Goal: Task Accomplishment & Management: Manage account settings

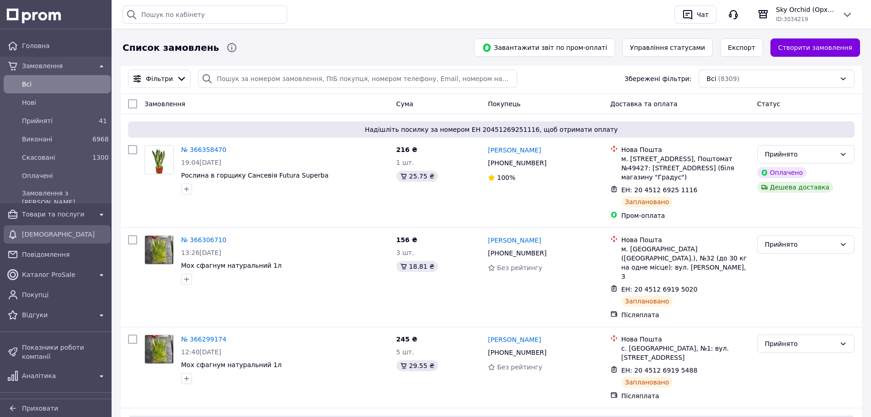
drag, startPoint x: 43, startPoint y: 222, endPoint x: 98, endPoint y: 242, distance: 58.6
click at [43, 222] on link "Товари та послуги" at bounding box center [57, 214] width 114 height 18
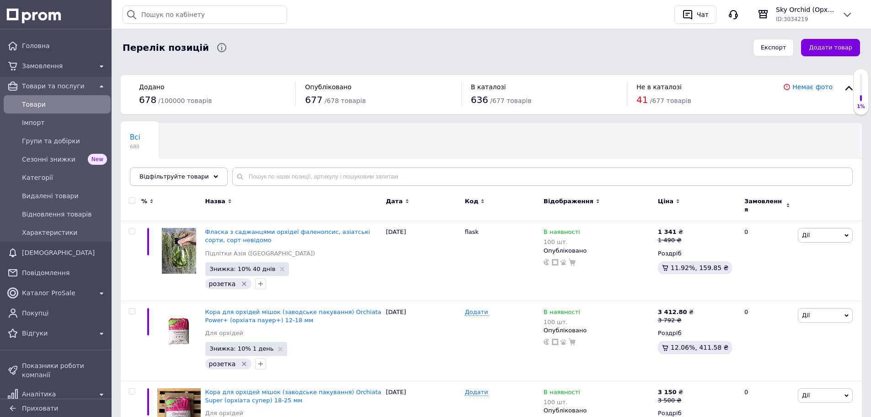
click at [166, 169] on div "Відфільтруйте товари" at bounding box center [179, 176] width 98 height 18
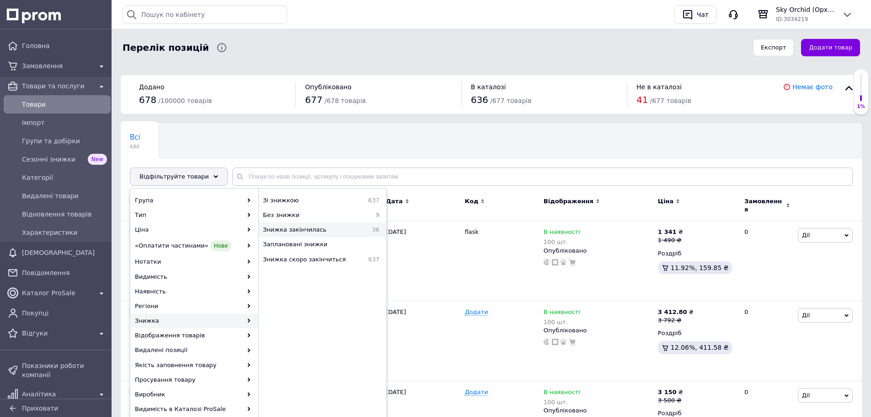
click at [338, 231] on span "Знижка закінчилась" at bounding box center [312, 229] width 98 height 8
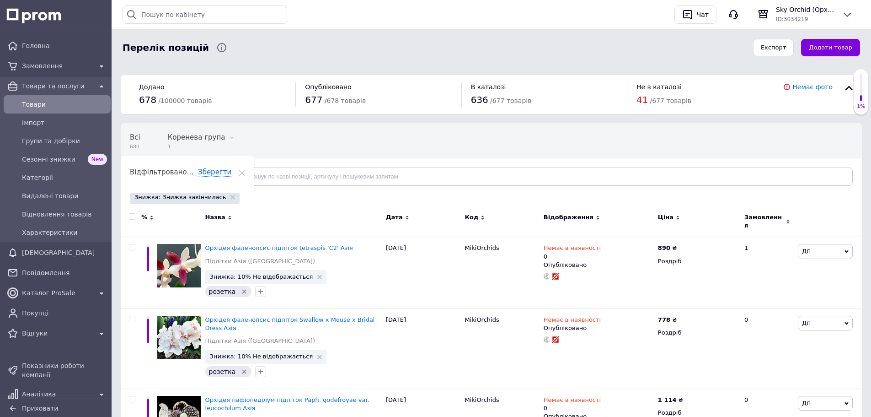
click at [174, 176] on span "Відфільтруйте товари" at bounding box center [174, 176] width 70 height 7
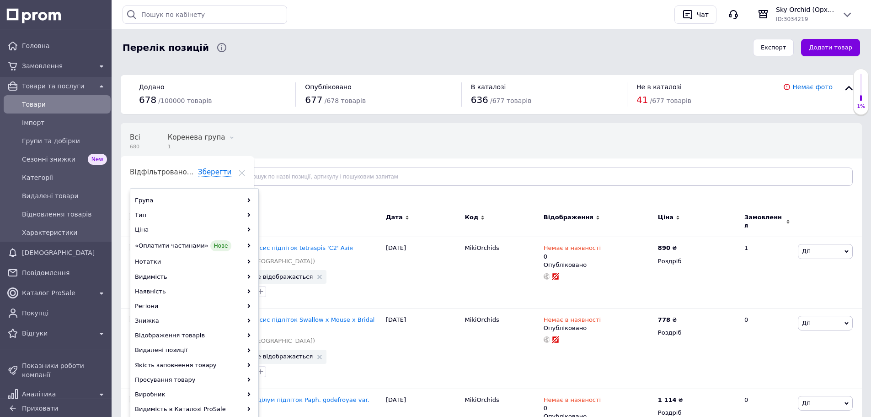
click at [174, 176] on span "Відфільтруйте товари" at bounding box center [174, 176] width 70 height 7
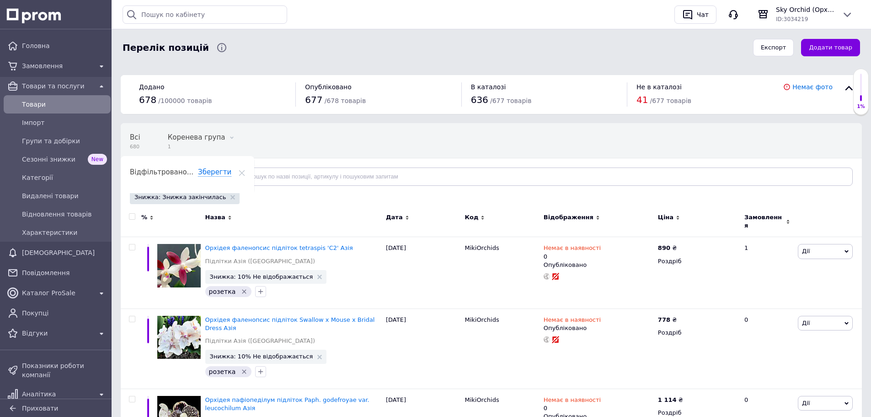
click at [200, 198] on span "Знижка: Знижка закінчилась" at bounding box center [179, 197] width 91 height 8
click at [230, 197] on use at bounding box center [232, 197] width 5 height 5
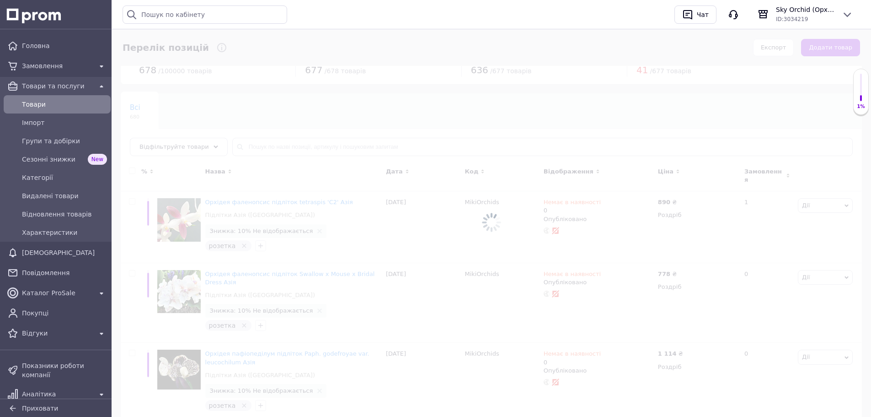
scroll to position [46, 0]
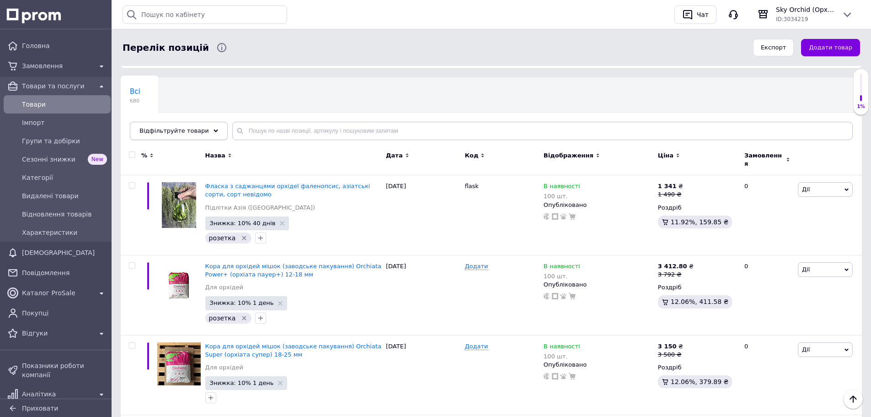
click at [192, 136] on div "Відфільтруйте товари" at bounding box center [179, 131] width 98 height 18
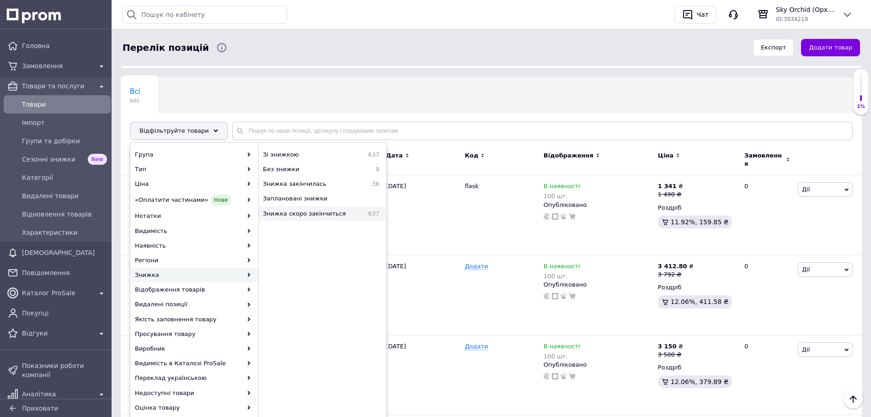
click at [302, 214] on span "Знижка скоро закінчиться" at bounding box center [312, 213] width 98 height 8
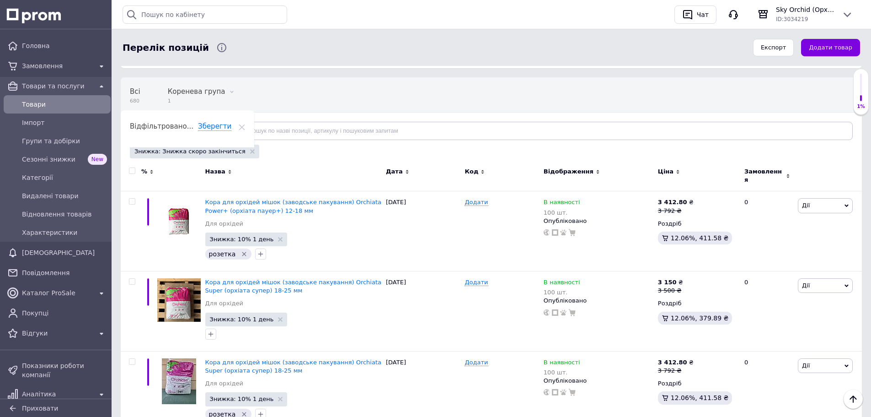
click at [131, 170] on input "checkbox" at bounding box center [132, 171] width 6 height 6
checkbox input "true"
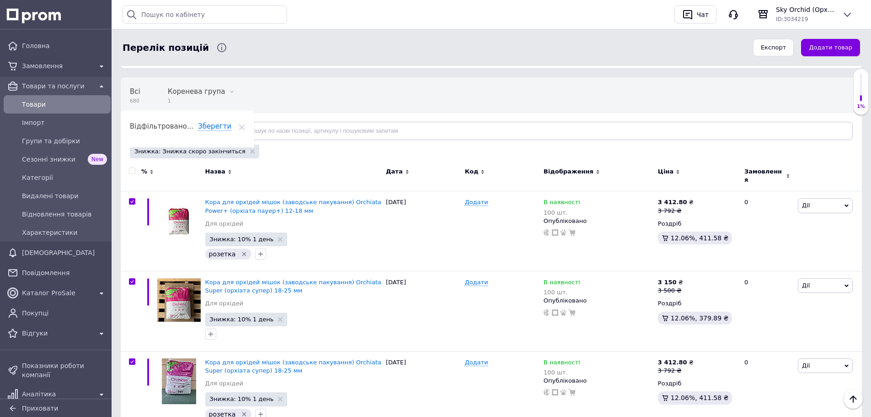
checkbox input "true"
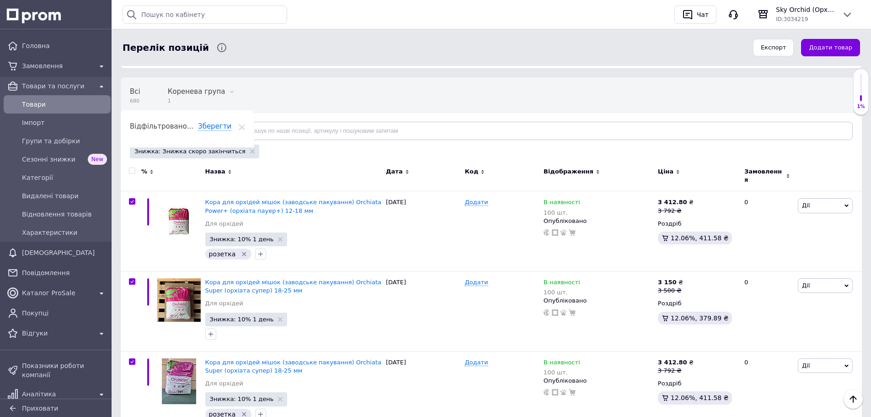
checkbox input "true"
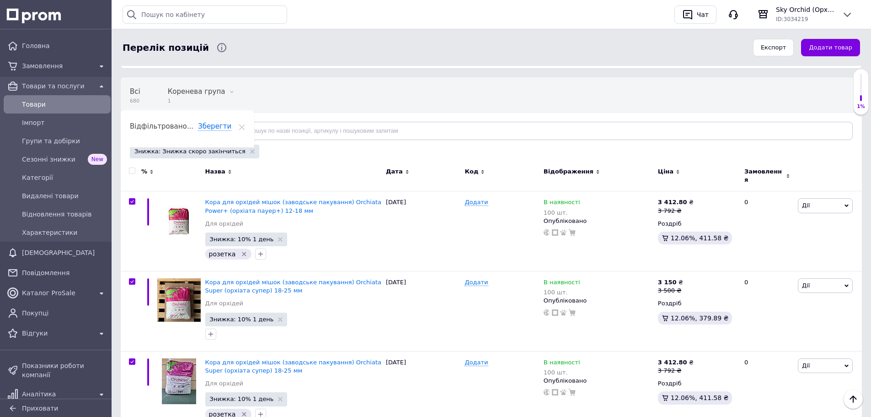
checkbox input "true"
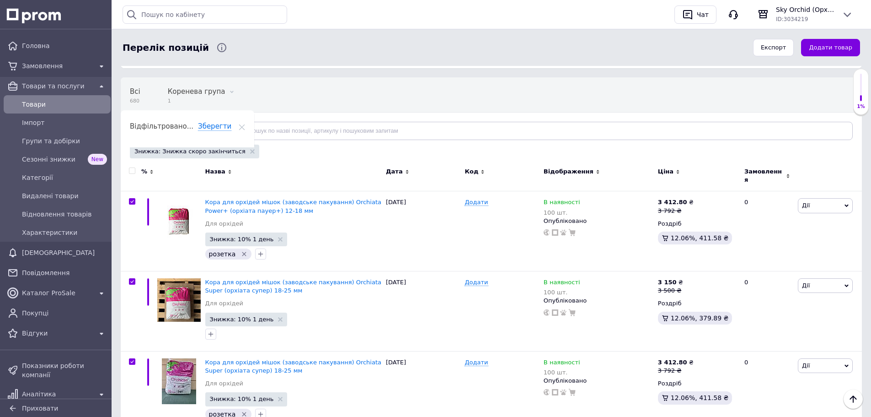
checkbox input "true"
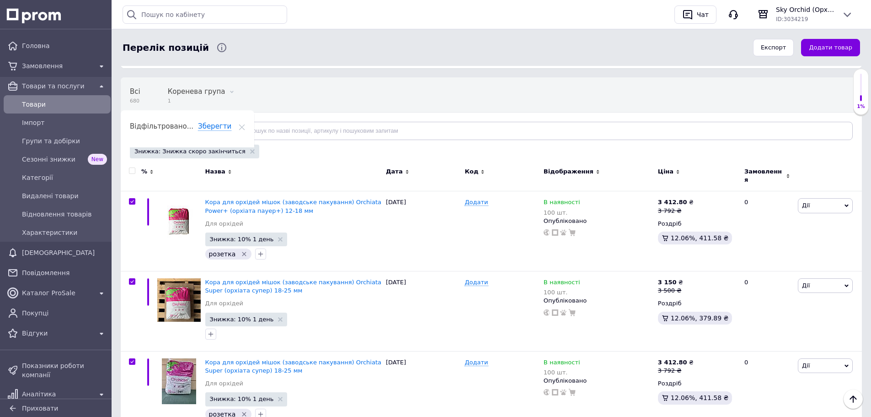
checkbox input "true"
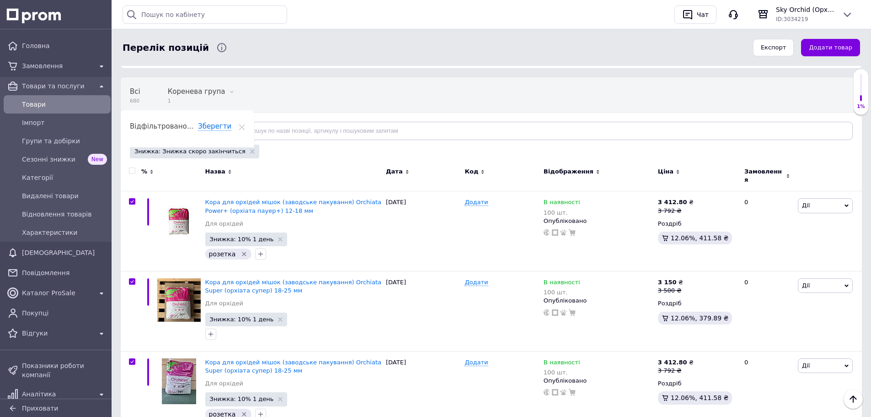
checkbox input "true"
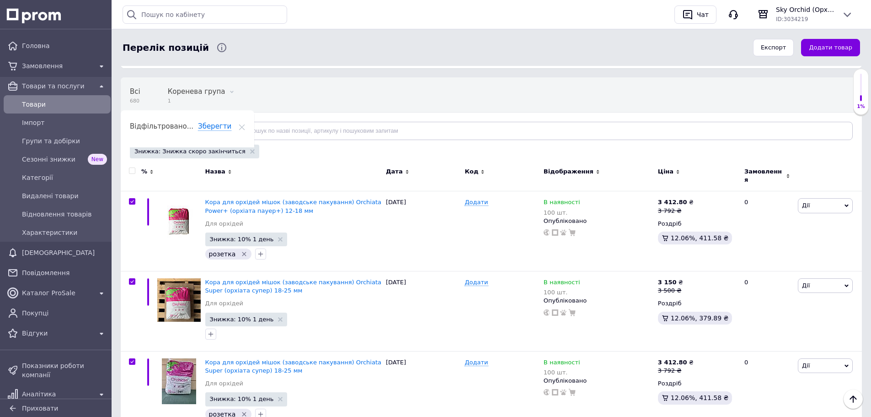
checkbox input "true"
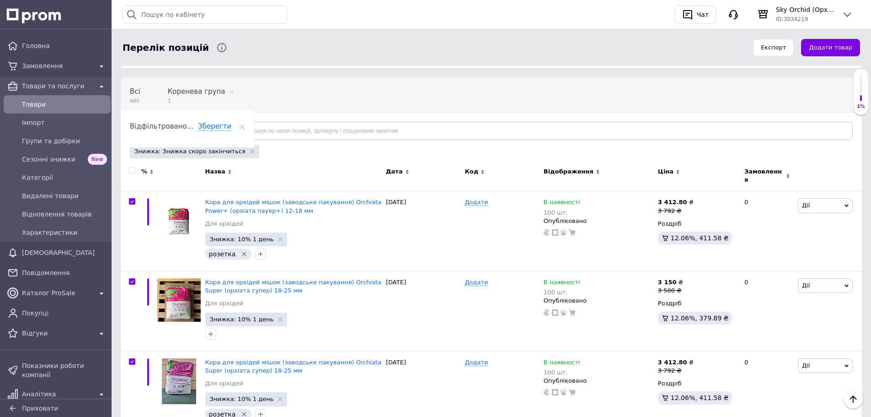
checkbox input "true"
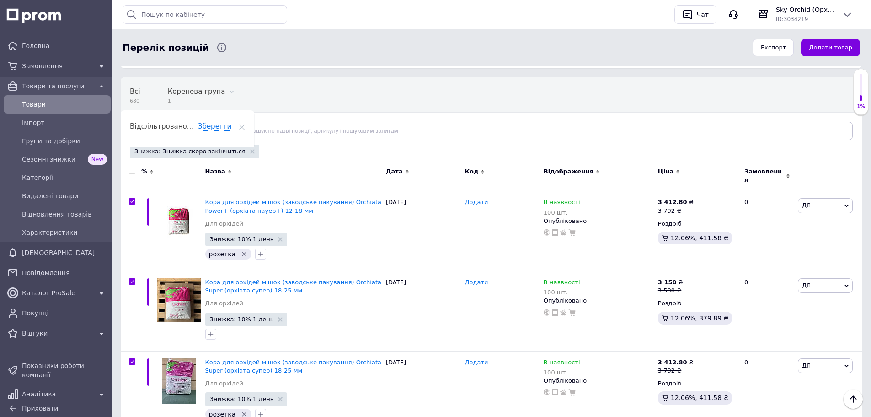
checkbox input "true"
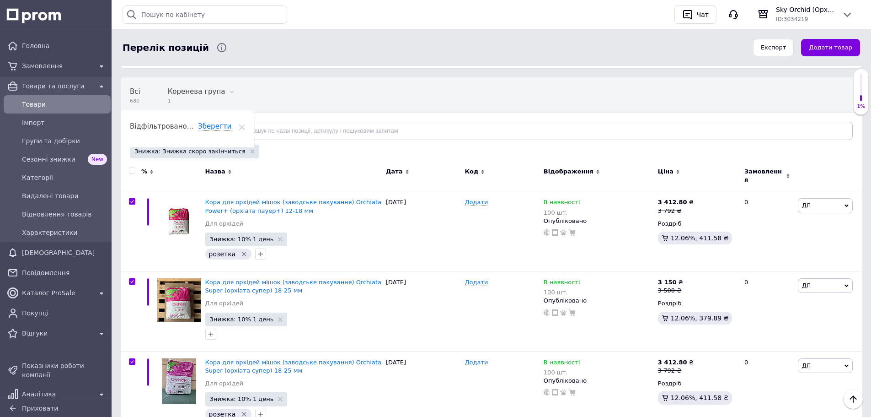
checkbox input "true"
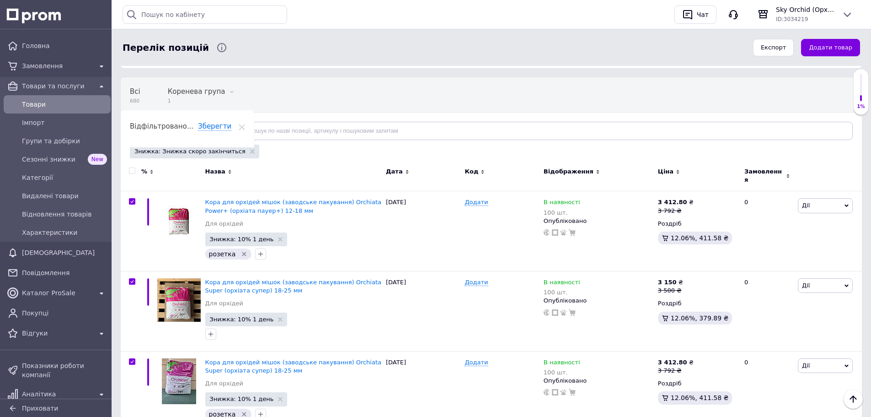
checkbox input "true"
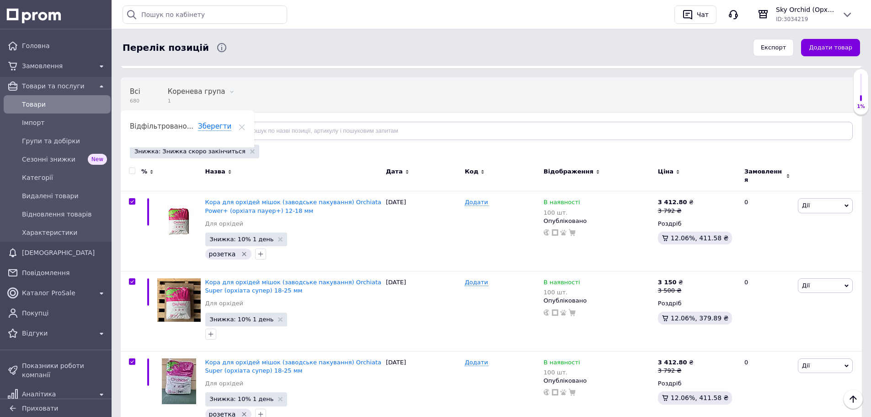
checkbox input "true"
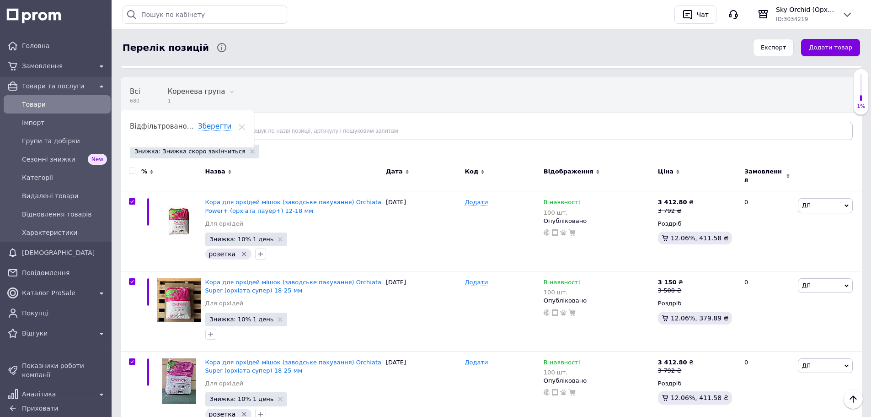
checkbox input "true"
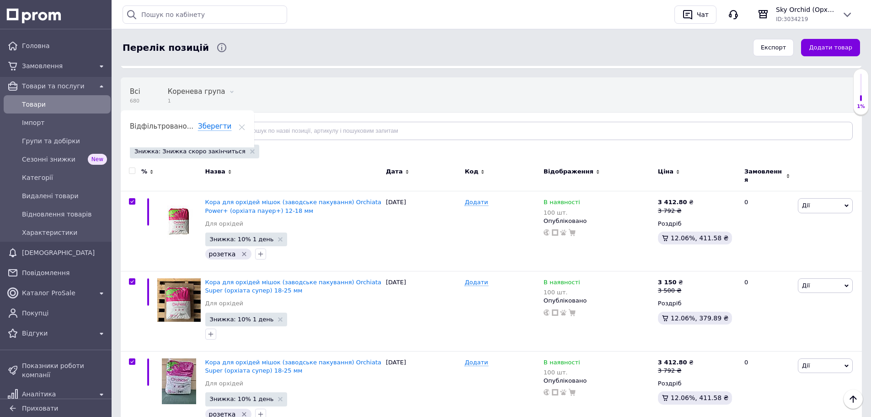
checkbox input "true"
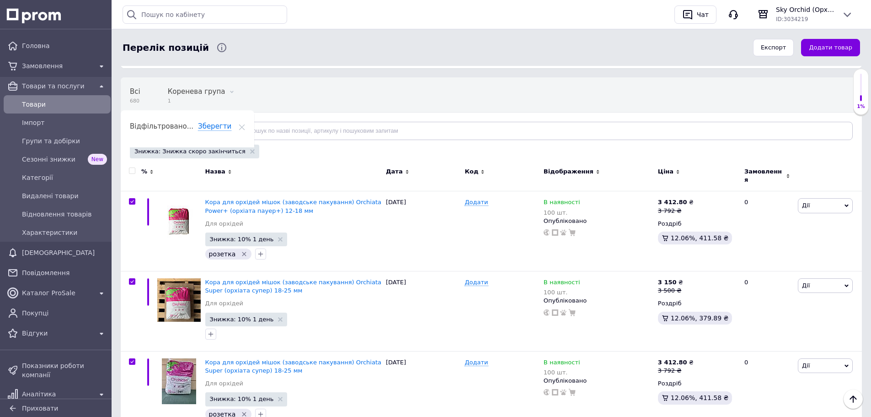
checkbox input "true"
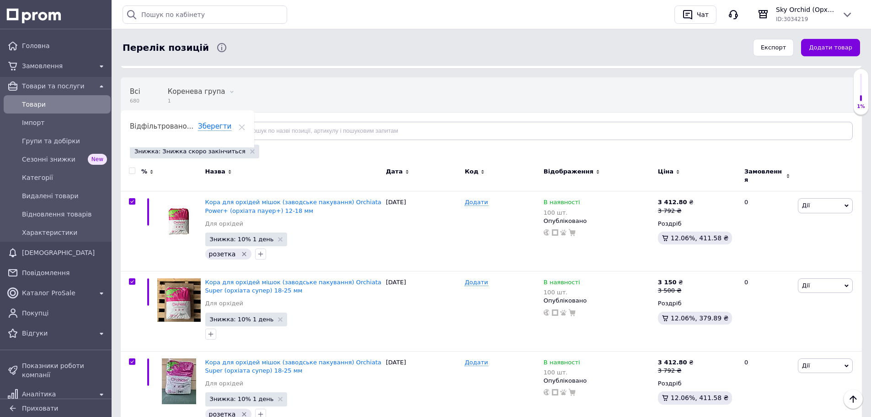
checkbox input "true"
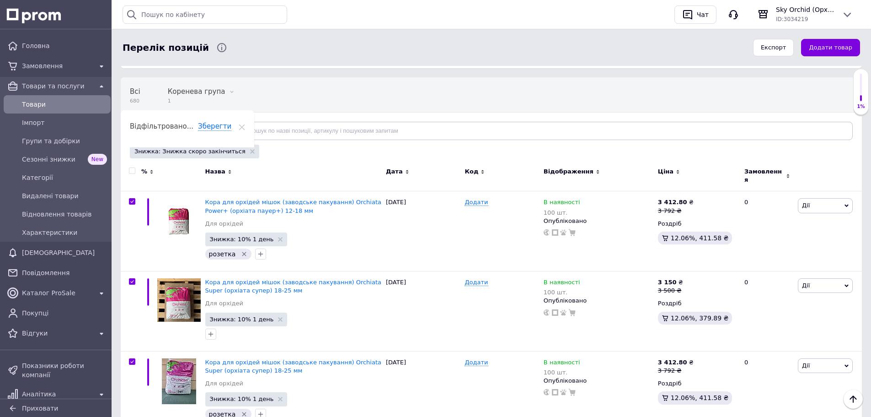
checkbox input "true"
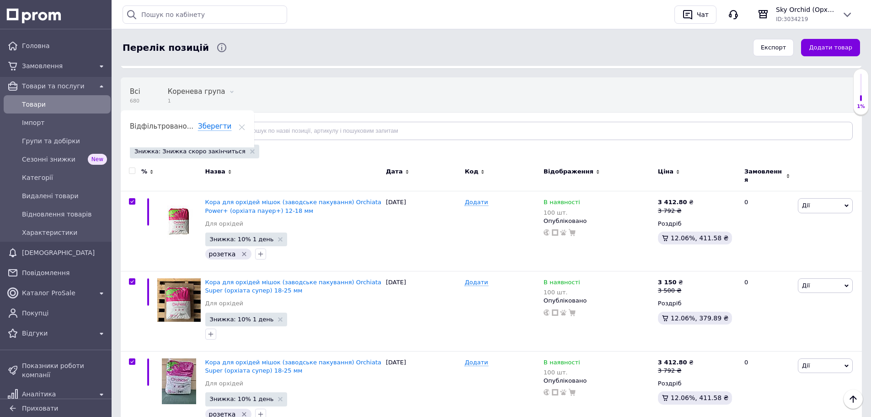
checkbox input "true"
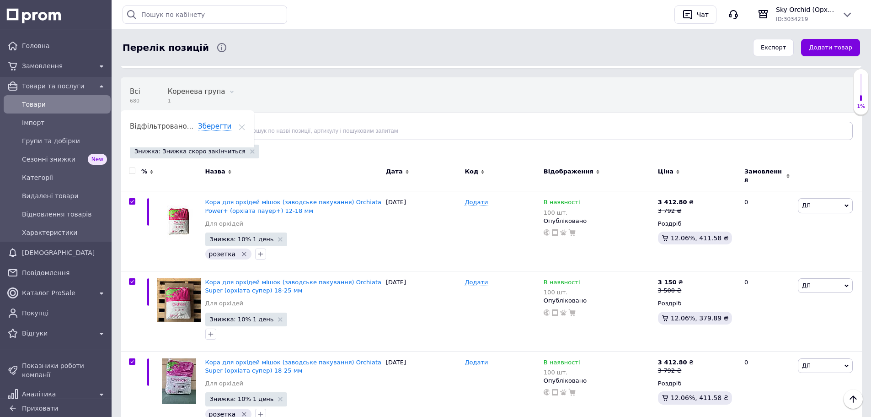
checkbox input "true"
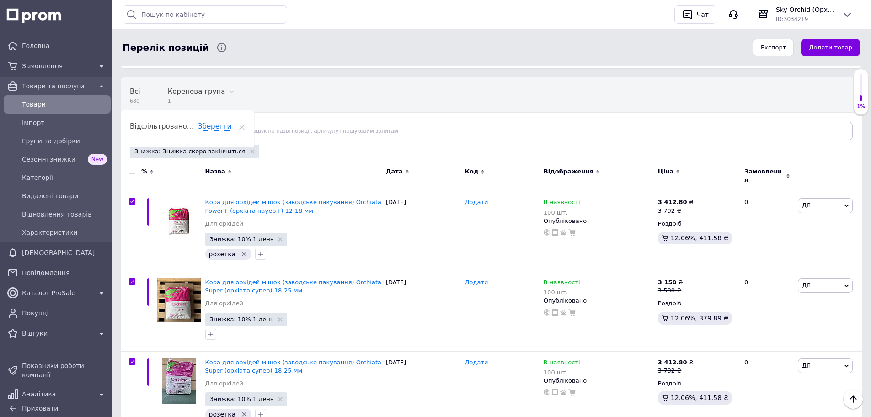
checkbox input "true"
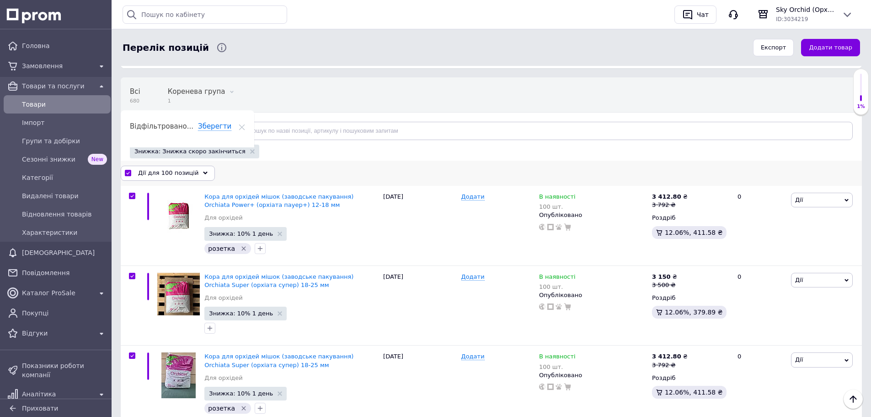
click at [178, 173] on span "Дії для 100 позицій" at bounding box center [168, 173] width 60 height 8
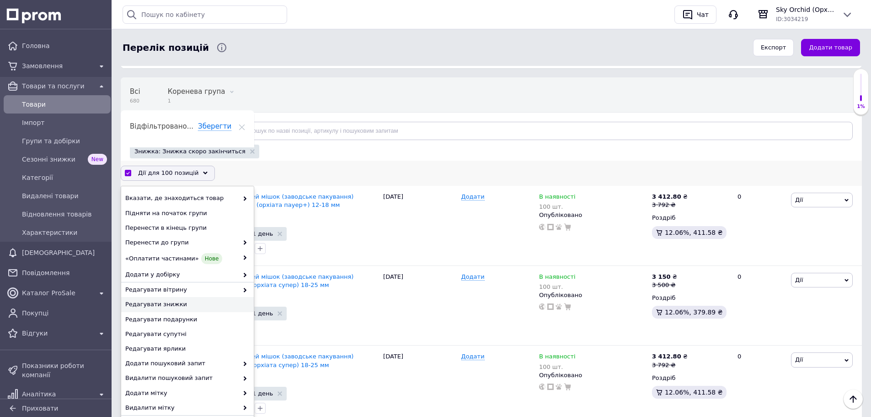
click at [180, 303] on span "Редагувати знижки" at bounding box center [186, 304] width 122 height 8
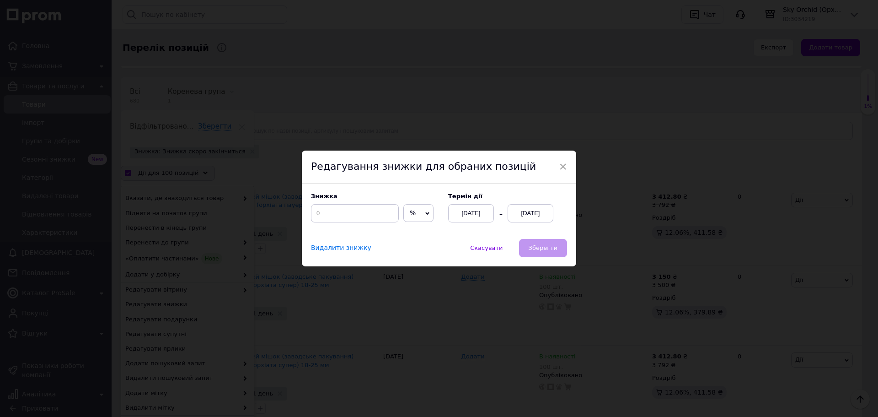
click at [610, 200] on div "× Редагування знижки для обраних позицій Знижка % ₴ Термін дії [DATE] [DATE] Ви…" at bounding box center [439, 208] width 878 height 417
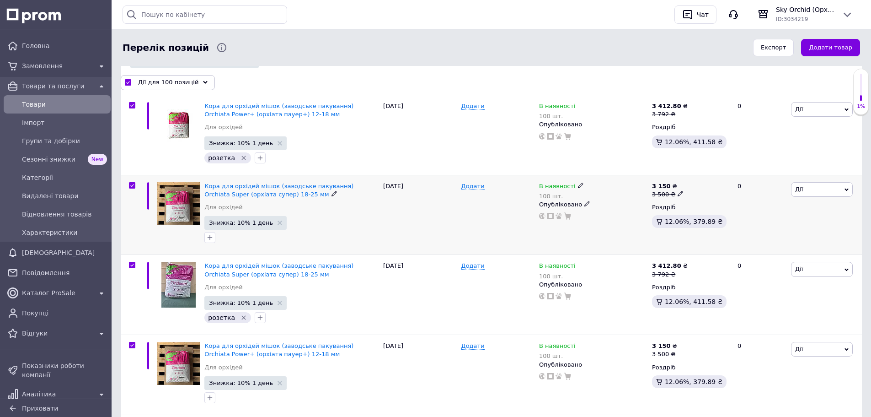
scroll to position [137, 0]
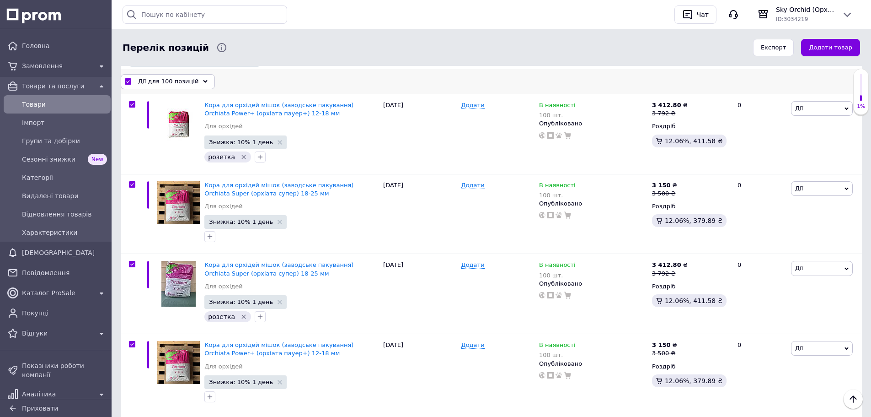
click at [155, 78] on span "Дії для 100 позицій" at bounding box center [168, 81] width 60 height 8
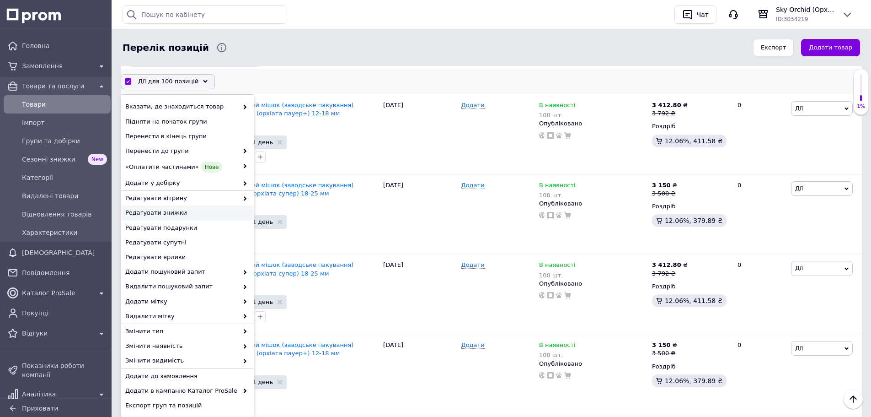
click at [211, 214] on span "Редагувати знижки" at bounding box center [186, 213] width 122 height 8
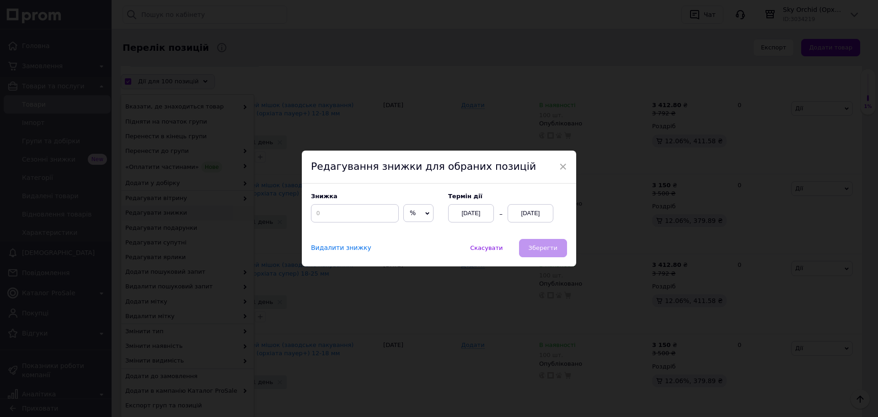
click at [546, 219] on div "[DATE]" at bounding box center [531, 213] width 46 height 18
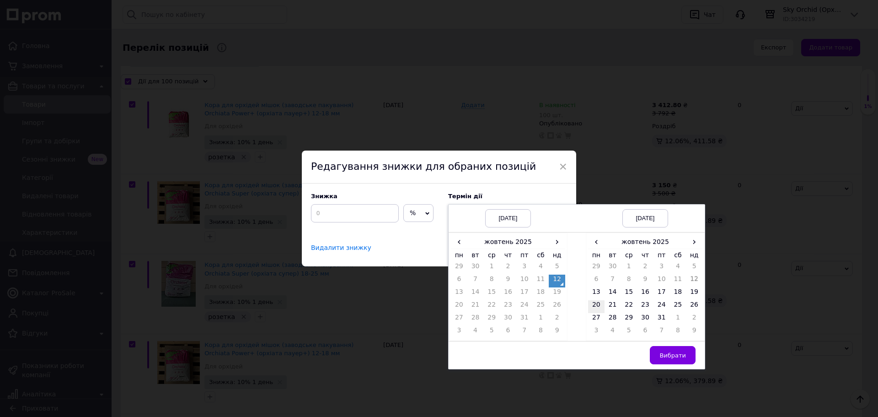
click at [598, 304] on td "20" at bounding box center [596, 306] width 16 height 13
click at [681, 356] on span "Вибрати" at bounding box center [672, 355] width 27 height 7
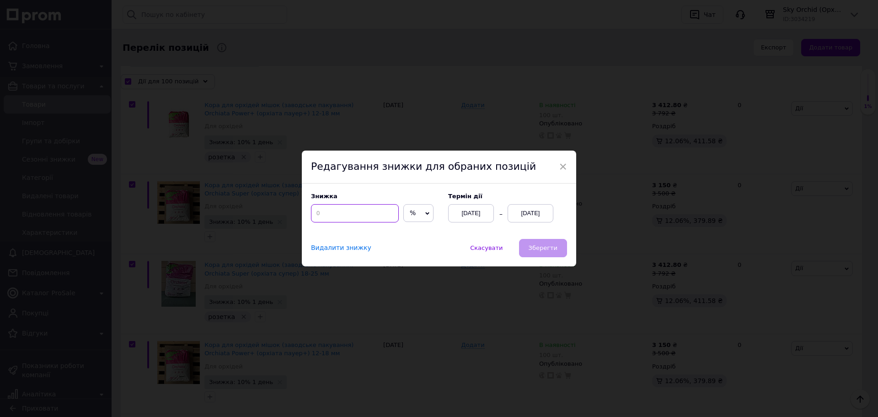
click at [334, 213] on input at bounding box center [355, 213] width 88 height 18
type input "10"
click at [552, 251] on span "Зберегти" at bounding box center [543, 247] width 29 height 7
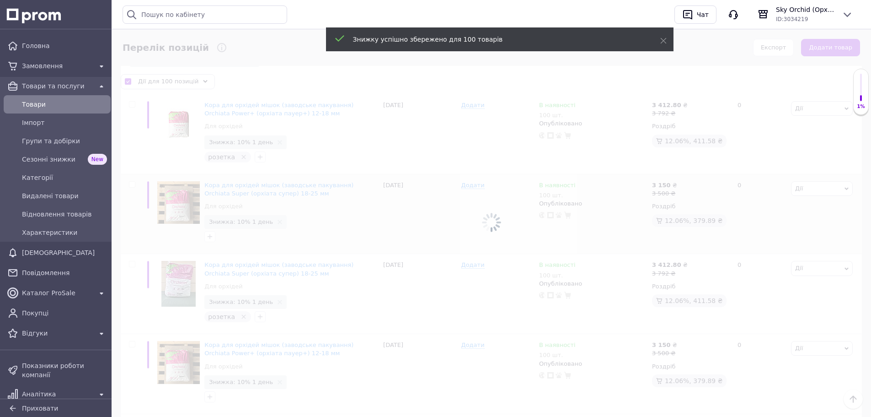
checkbox input "false"
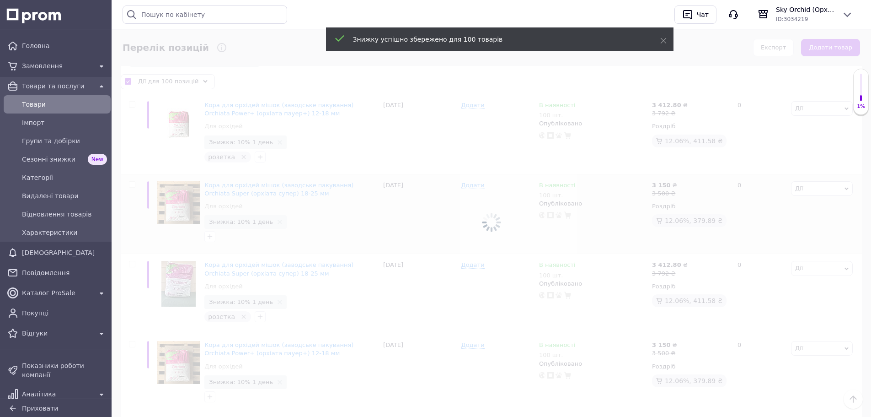
checkbox input "false"
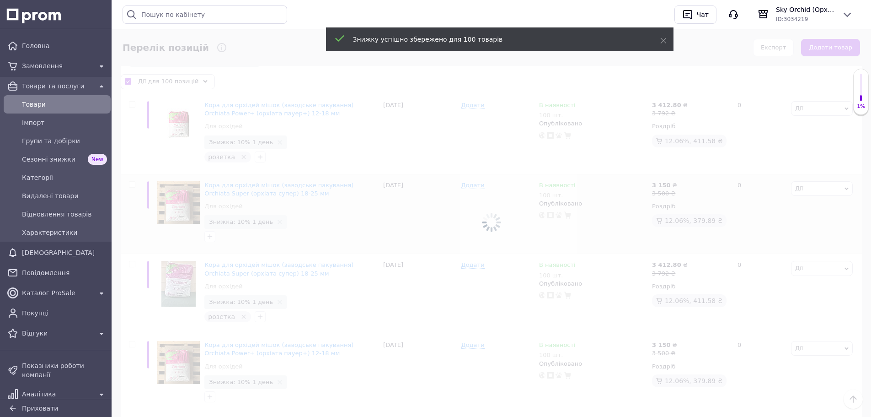
checkbox input "false"
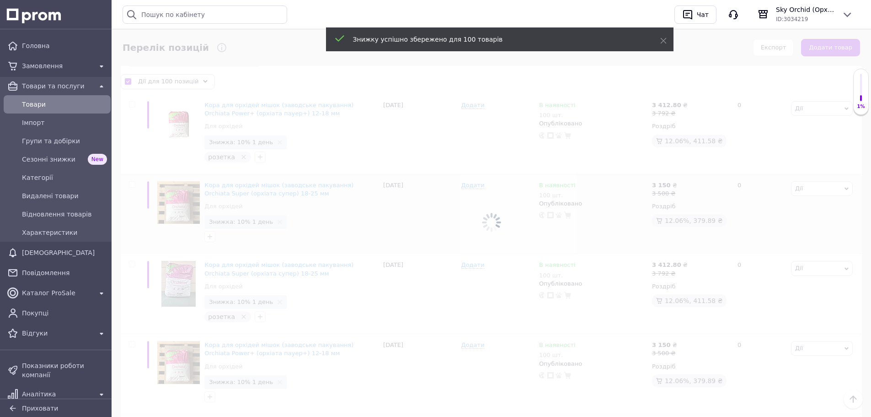
checkbox input "false"
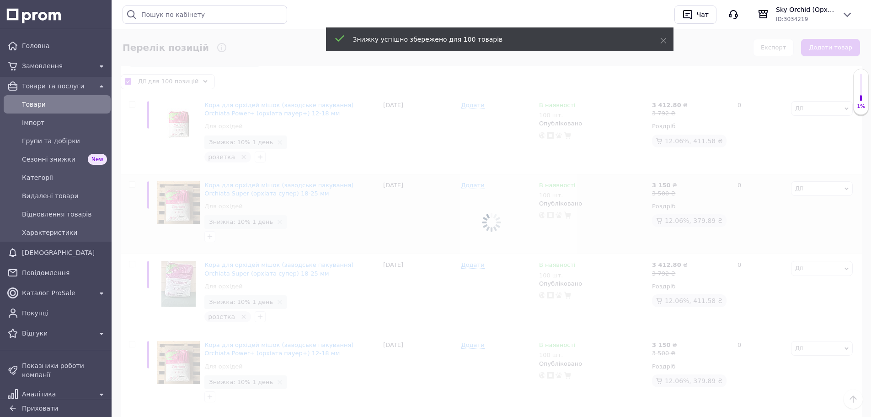
checkbox input "false"
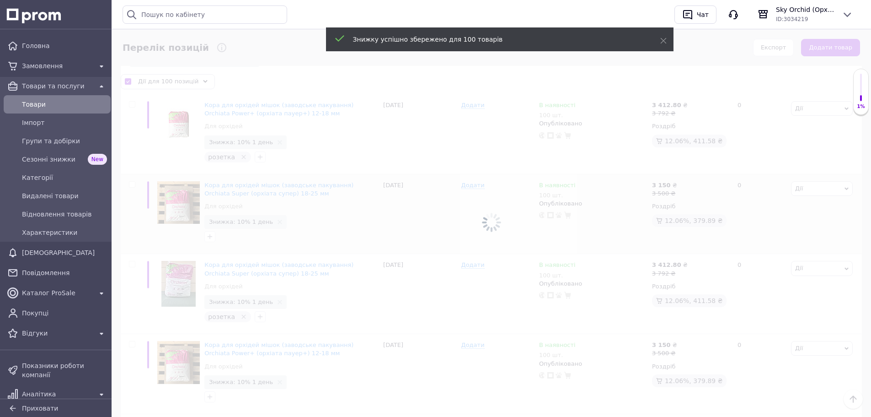
checkbox input "false"
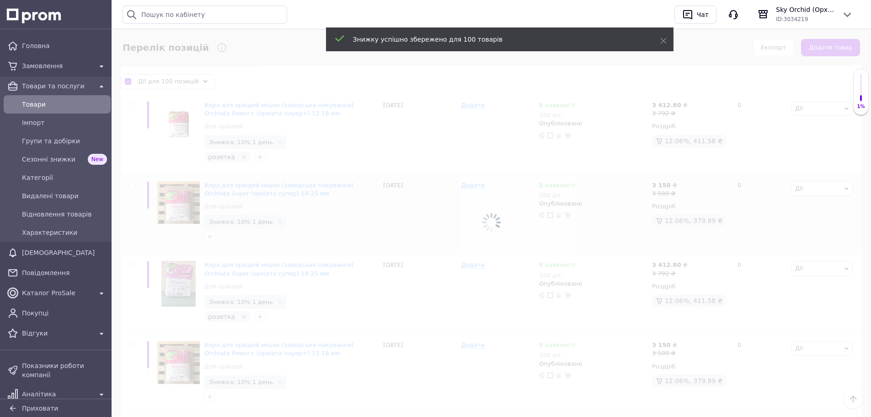
checkbox input "false"
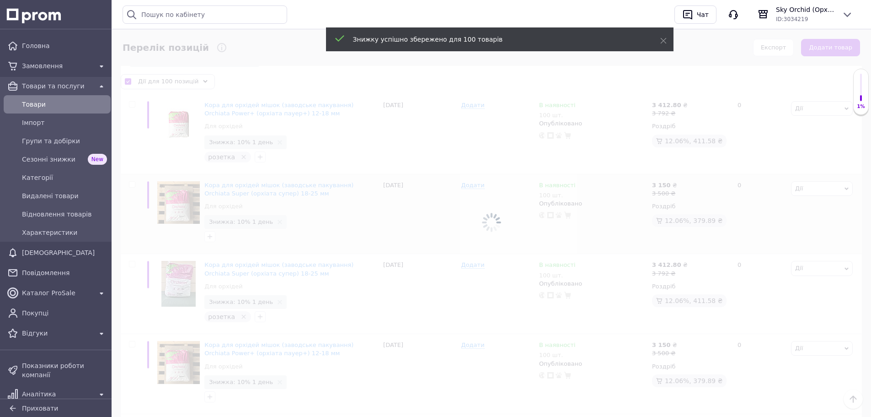
checkbox input "false"
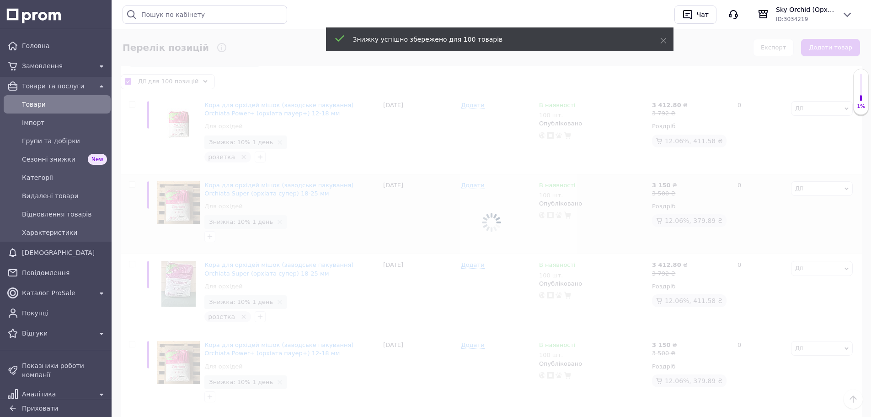
checkbox input "false"
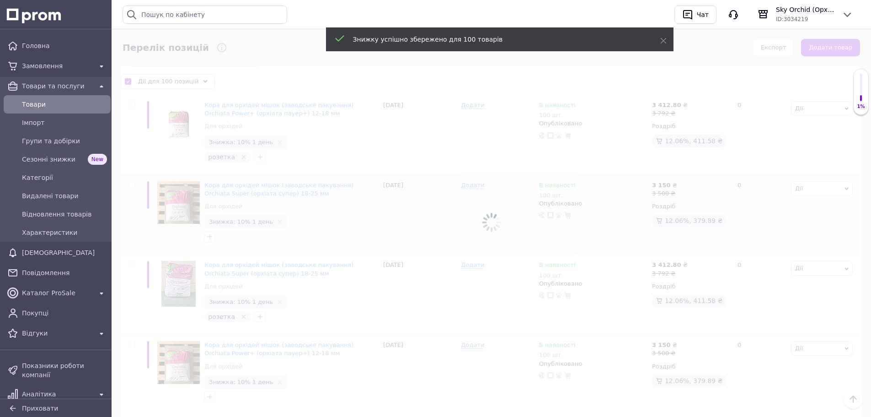
checkbox input "false"
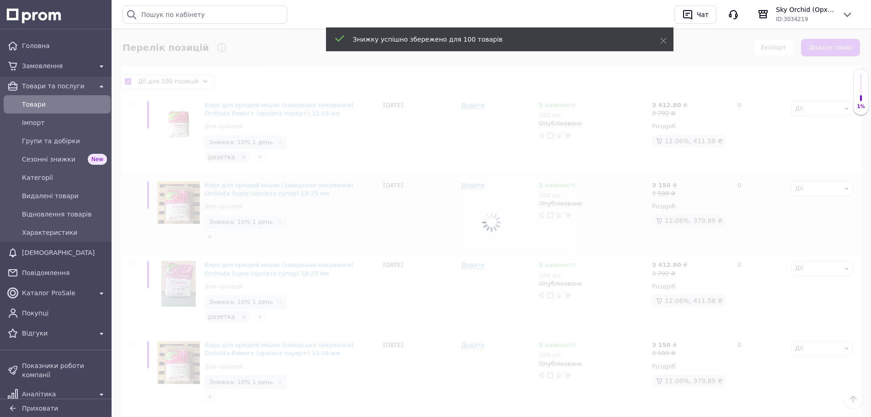
checkbox input "false"
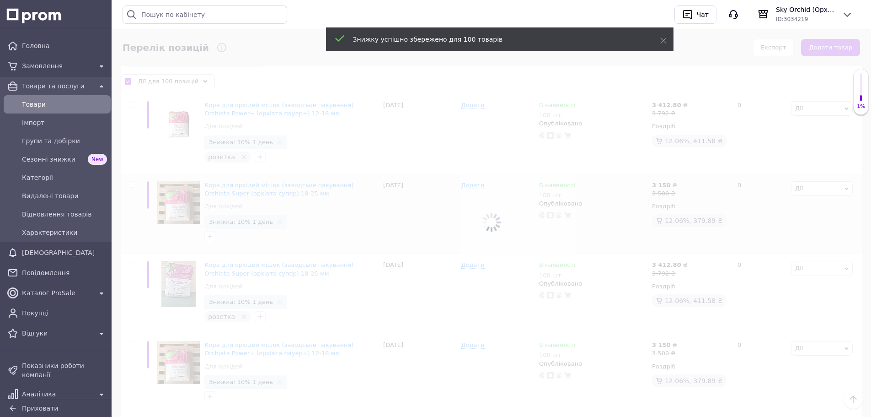
checkbox input "false"
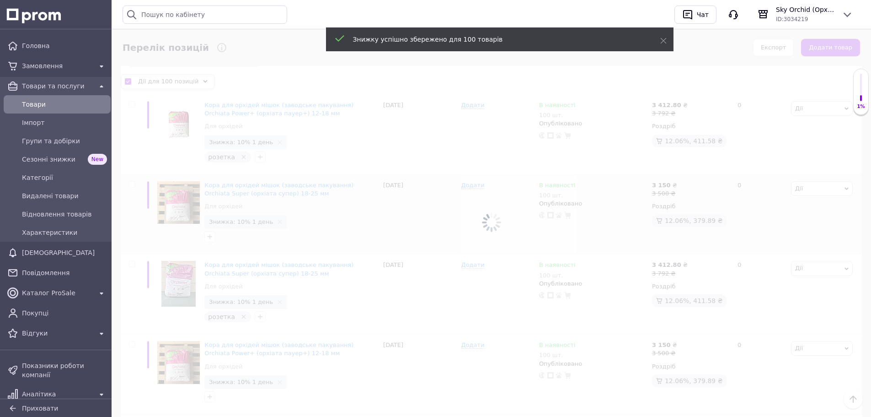
checkbox input "false"
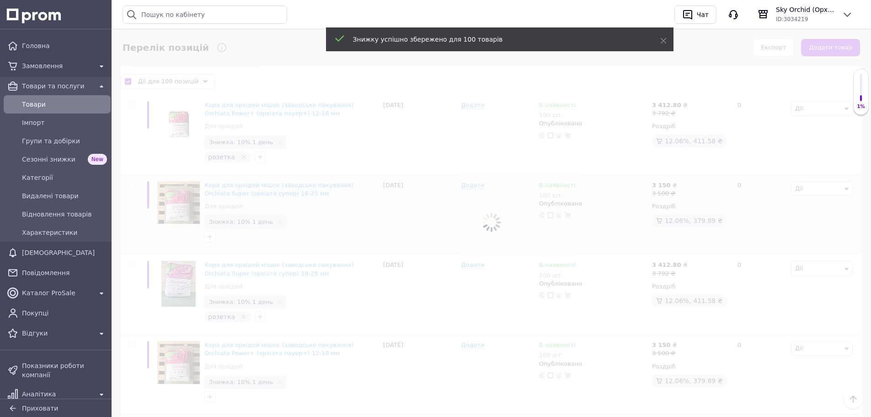
checkbox input "false"
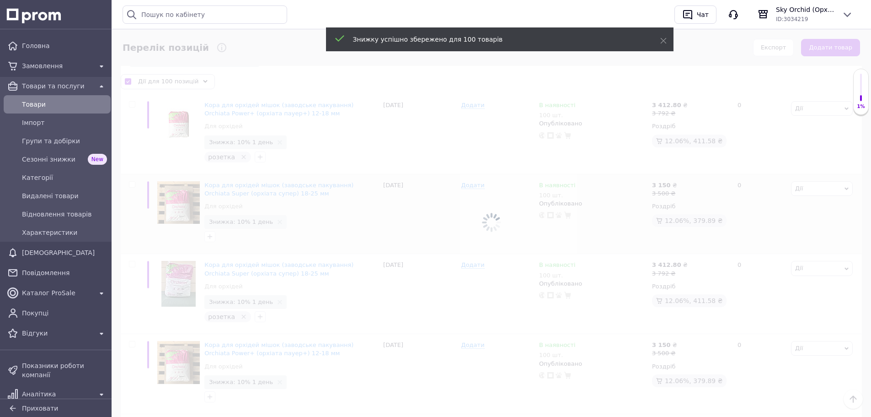
checkbox input "false"
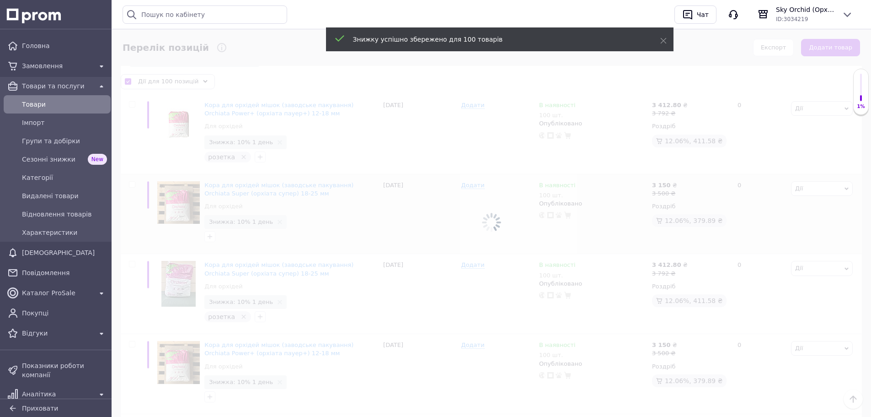
checkbox input "false"
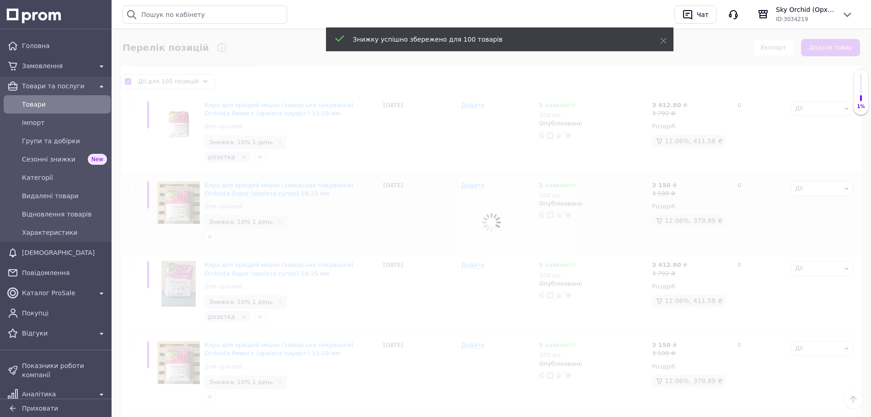
checkbox input "false"
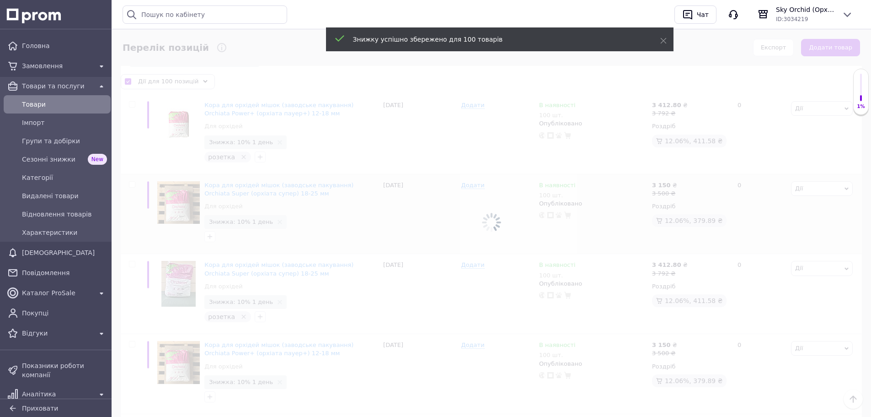
checkbox input "false"
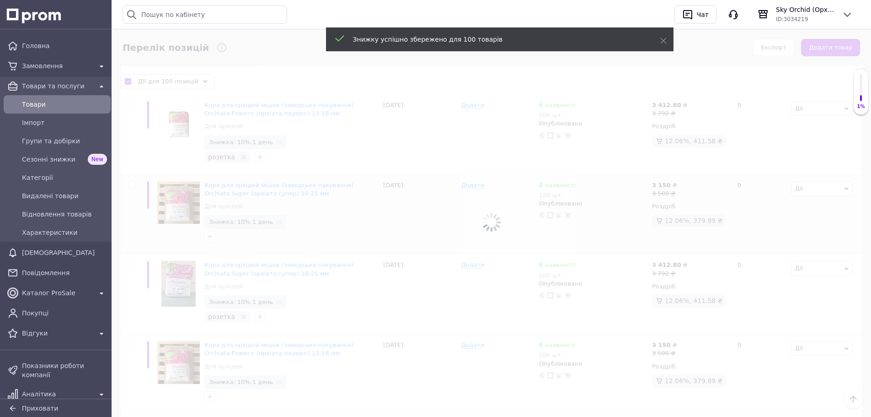
checkbox input "false"
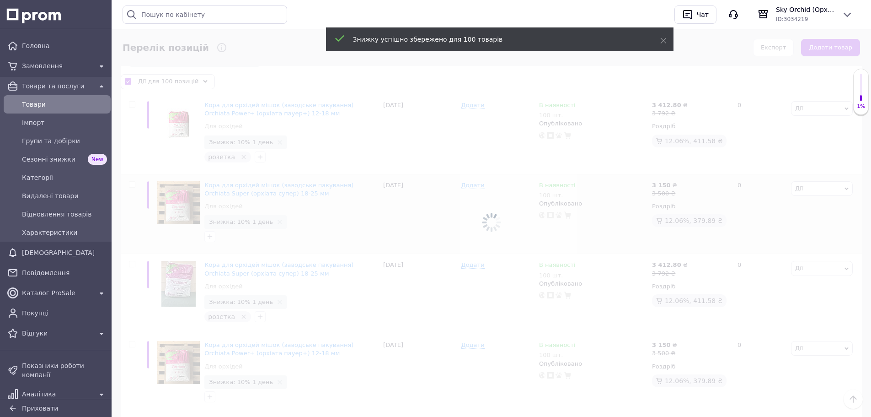
checkbox input "false"
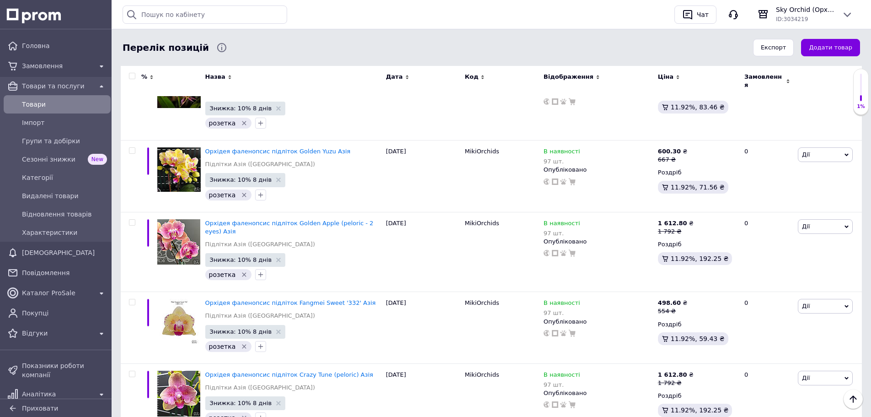
scroll to position [7554, 0]
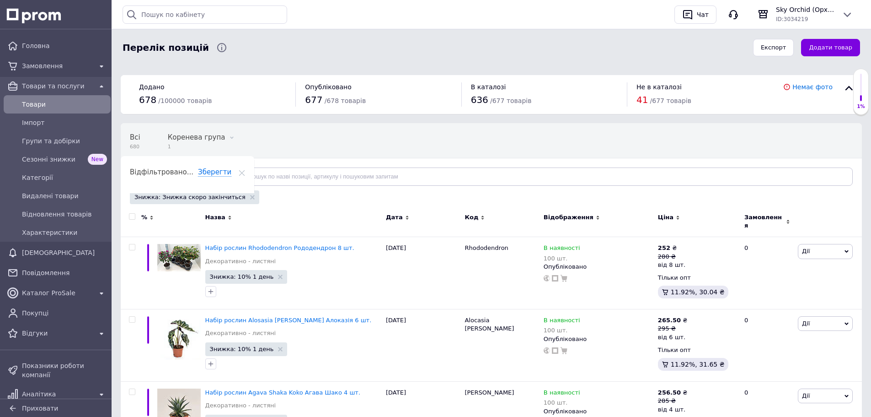
click at [133, 216] on input "checkbox" at bounding box center [132, 217] width 6 height 6
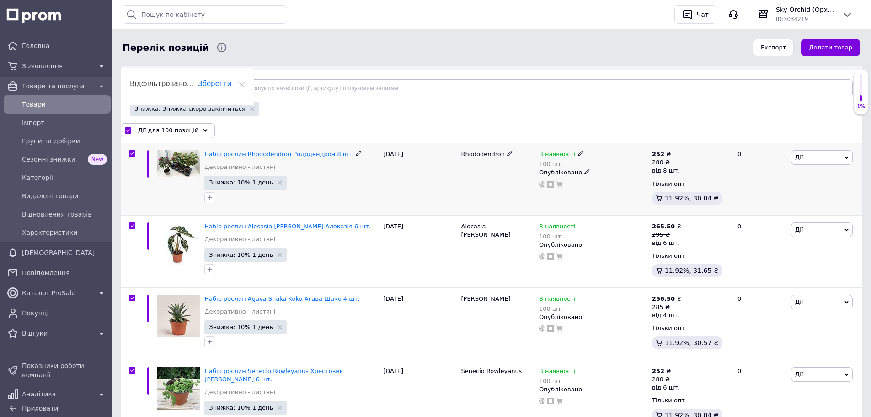
scroll to position [91, 0]
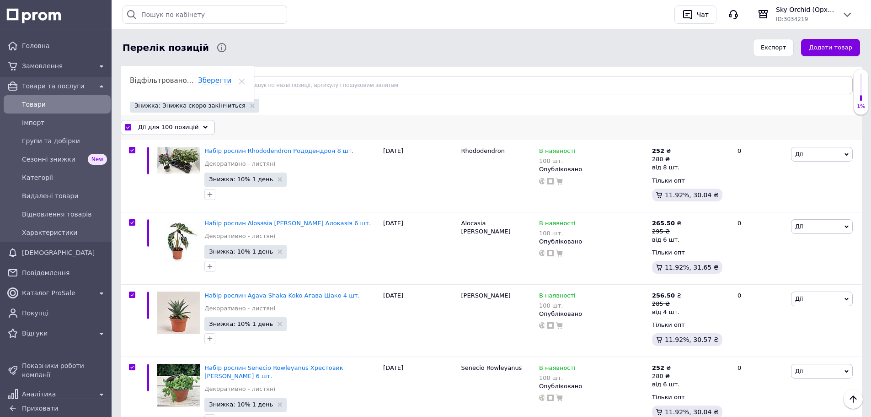
click at [177, 126] on span "Дії для 100 позицій" at bounding box center [168, 127] width 60 height 8
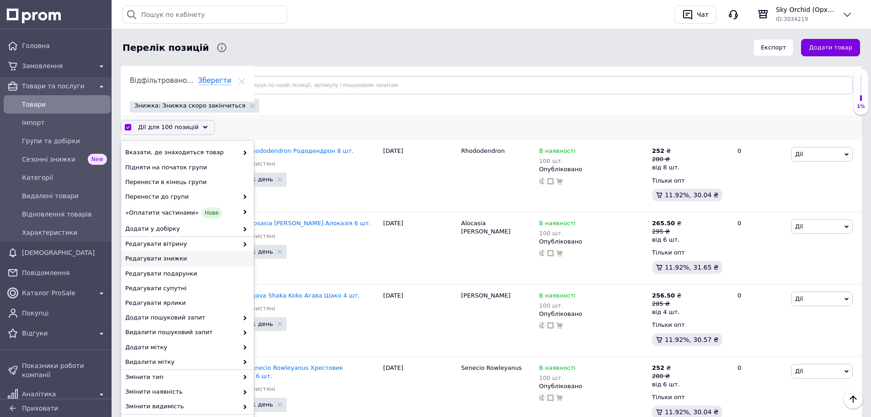
click at [195, 262] on span "Редагувати знижки" at bounding box center [186, 258] width 122 height 8
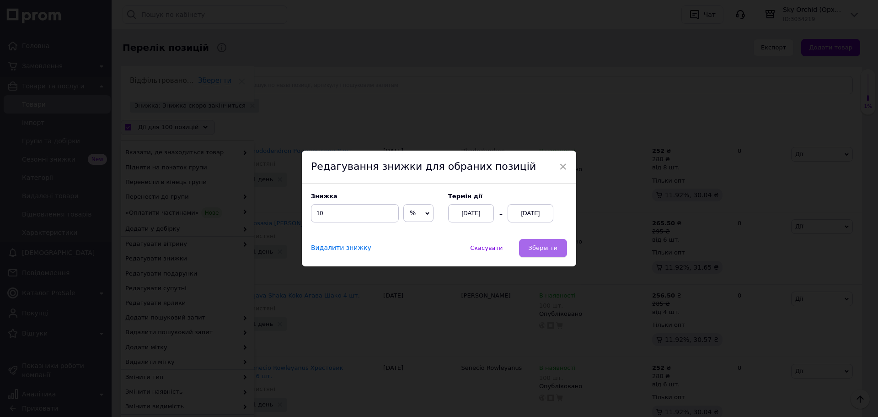
click at [547, 246] on span "Зберегти" at bounding box center [543, 247] width 29 height 7
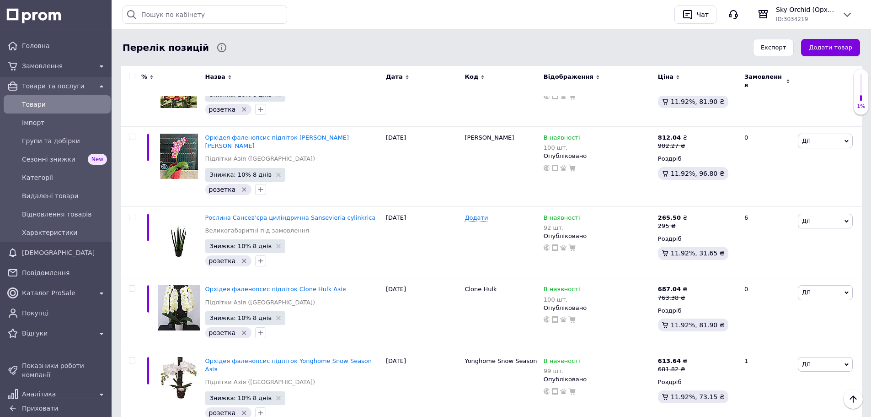
scroll to position [7158, 0]
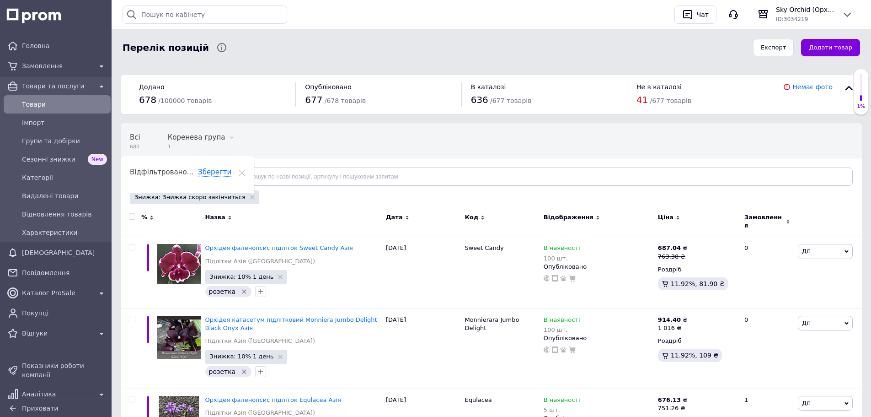
click at [134, 219] on input "checkbox" at bounding box center [132, 217] width 6 height 6
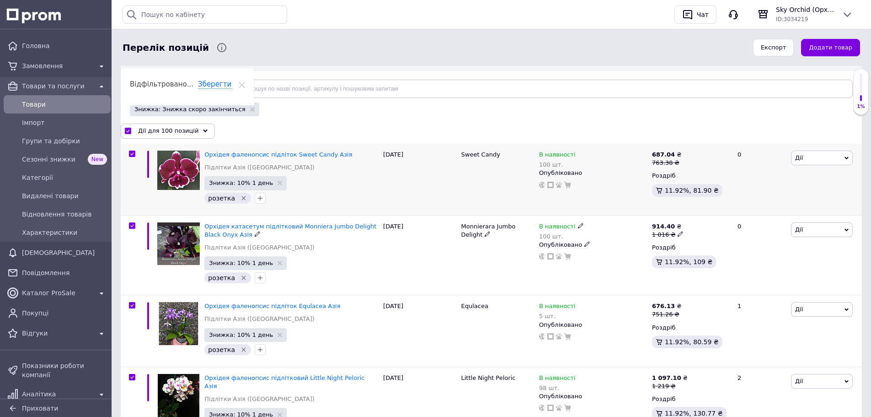
scroll to position [91, 0]
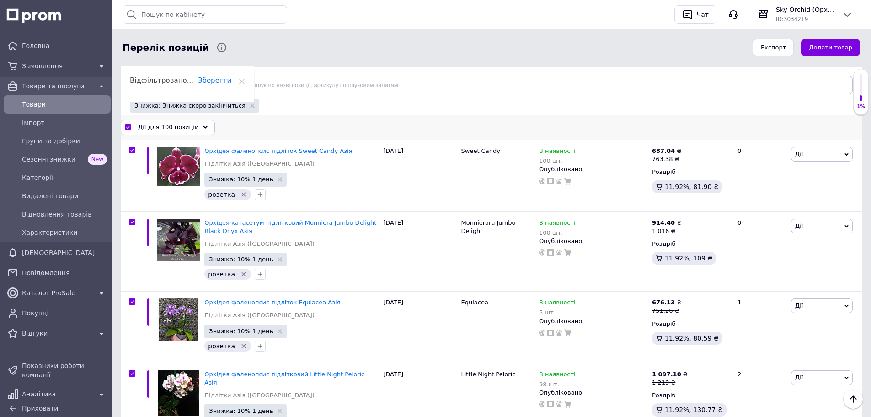
click at [182, 130] on span "Дії для 100 позицій" at bounding box center [168, 127] width 60 height 8
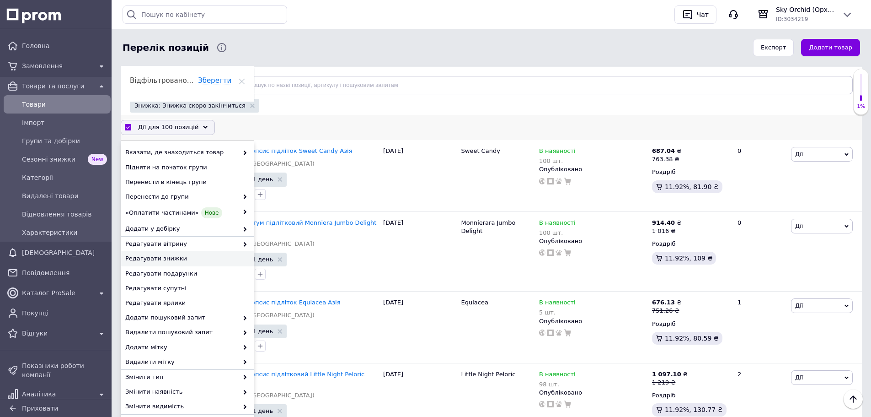
click at [187, 256] on span "Редагувати знижки" at bounding box center [186, 258] width 122 height 8
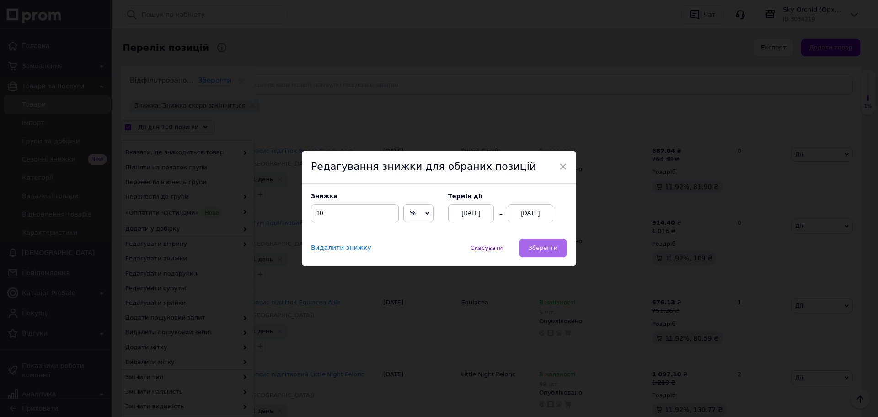
click at [537, 248] on span "Зберегти" at bounding box center [543, 247] width 29 height 7
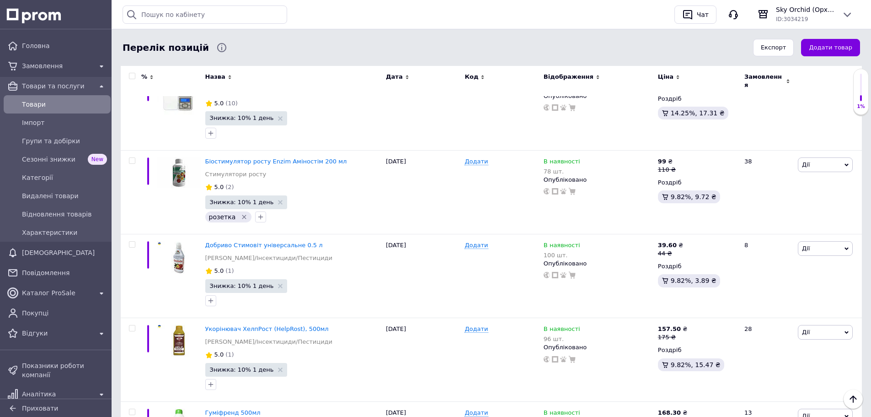
scroll to position [0, 0]
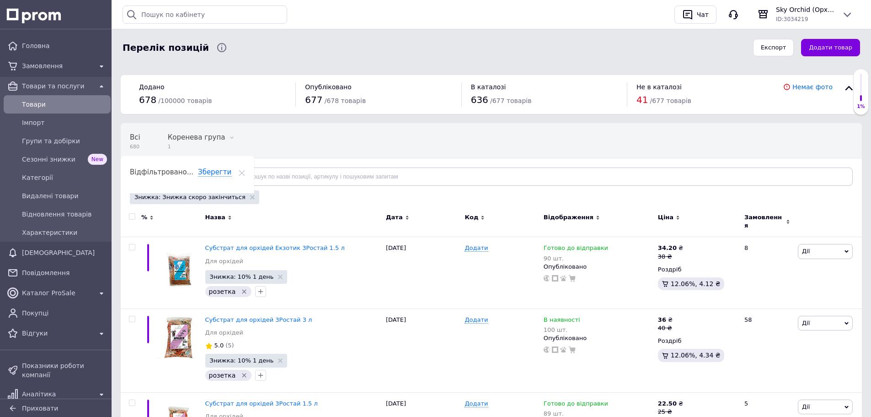
click at [129, 219] on input "checkbox" at bounding box center [132, 217] width 6 height 6
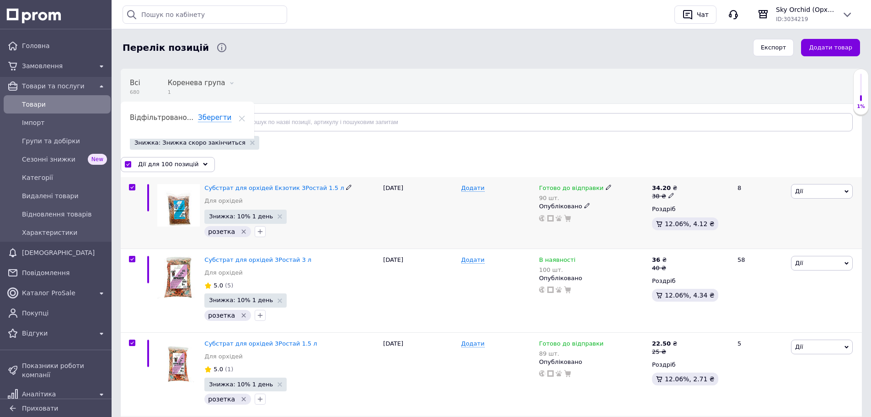
scroll to position [91, 0]
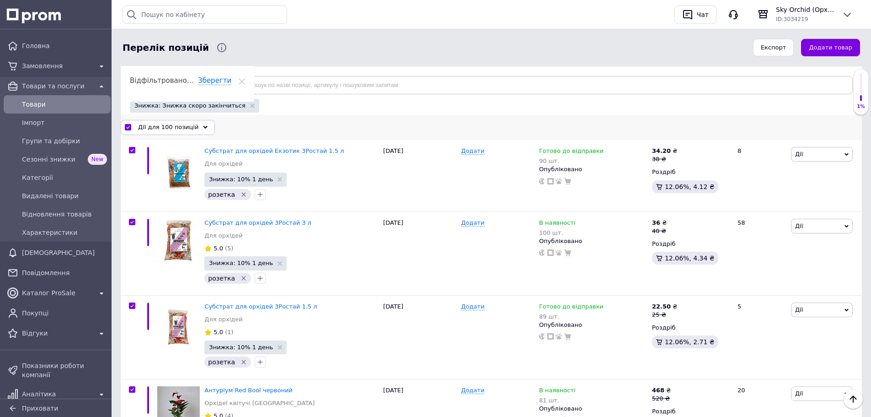
click at [184, 130] on span "Дії для 100 позицій" at bounding box center [168, 127] width 60 height 8
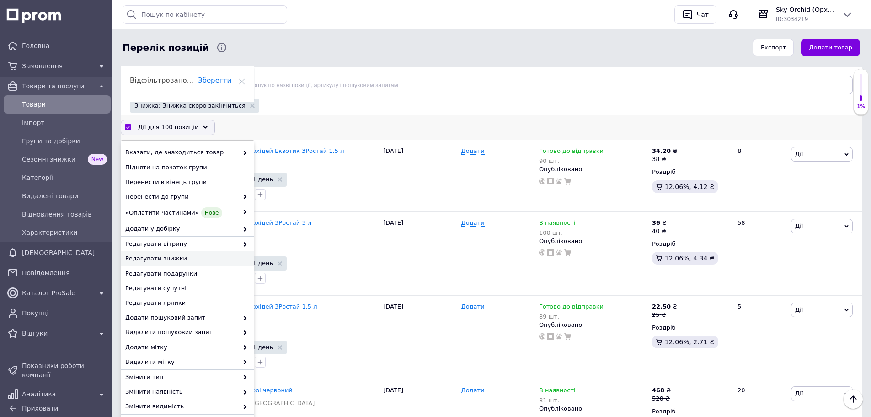
click at [195, 257] on span "Редагувати знижки" at bounding box center [186, 258] width 122 height 8
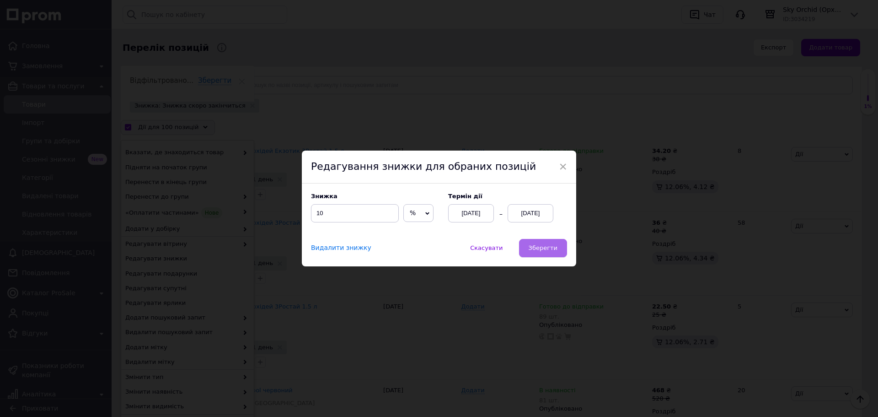
click at [541, 248] on span "Зберегти" at bounding box center [543, 247] width 29 height 7
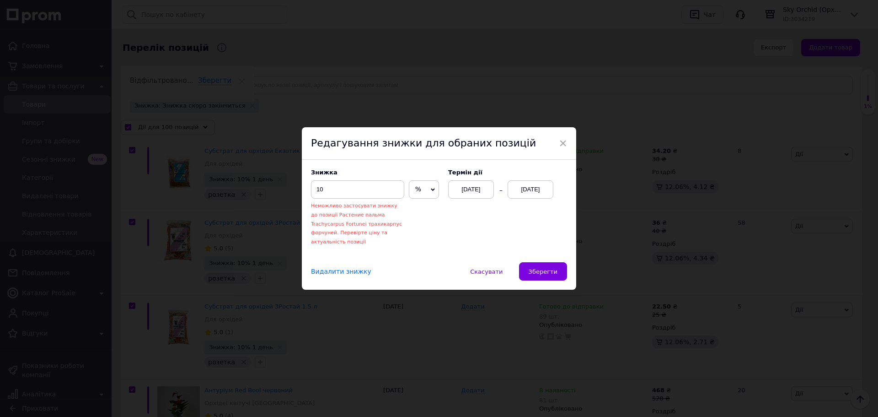
click at [657, 269] on div "× Редагування знижки для обраних позицій Знижка 10 Неможливо застосувати знижку…" at bounding box center [439, 208] width 878 height 417
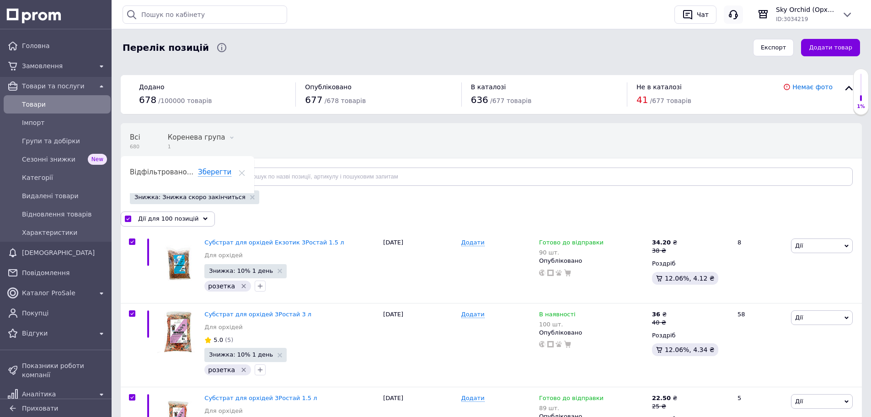
scroll to position [1866, 0]
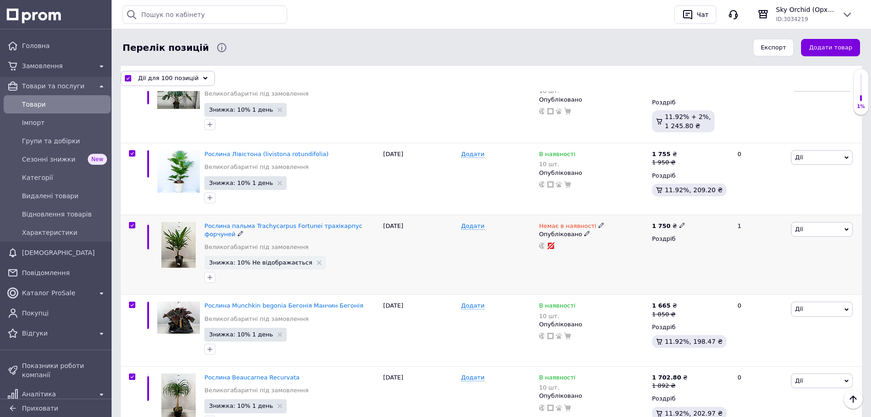
click at [132, 222] on input "checkbox" at bounding box center [132, 225] width 6 height 6
click at [172, 80] on span "Дії для 99 позицій" at bounding box center [166, 78] width 57 height 8
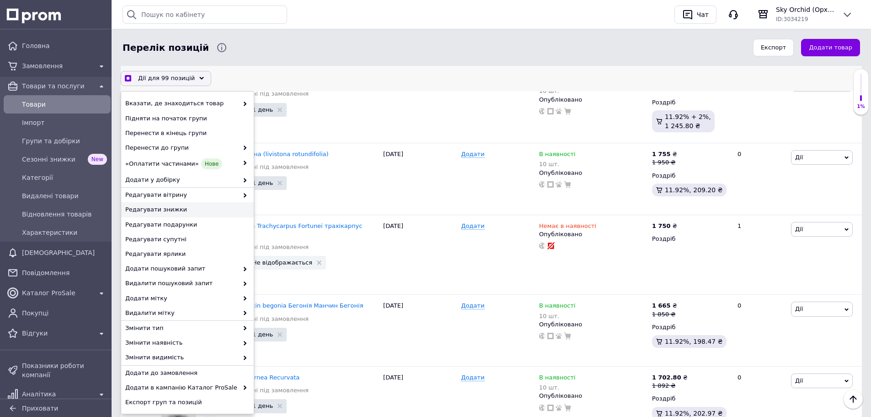
click at [171, 214] on span "Редагувати знижки" at bounding box center [186, 210] width 122 height 8
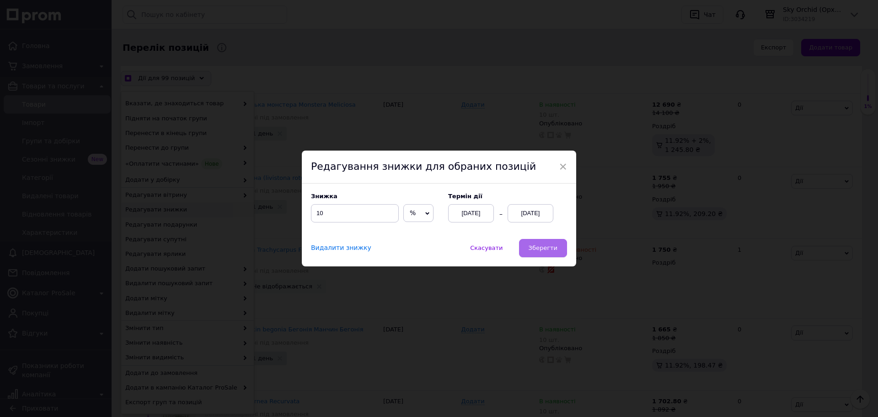
click at [541, 246] on span "Зберегти" at bounding box center [543, 247] width 29 height 7
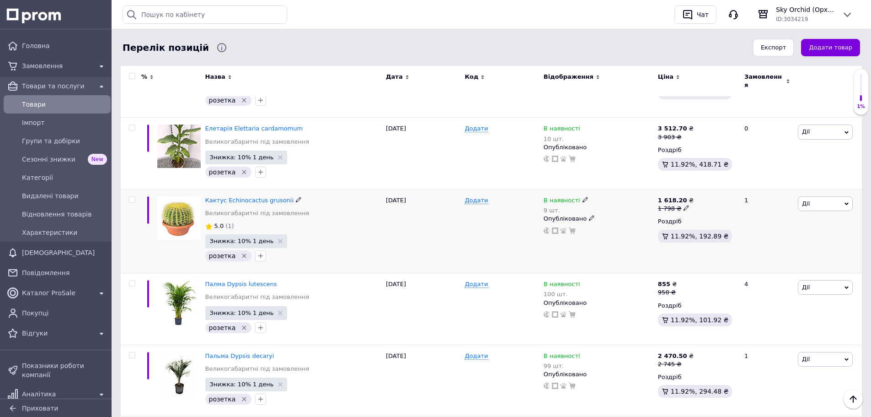
scroll to position [0, 0]
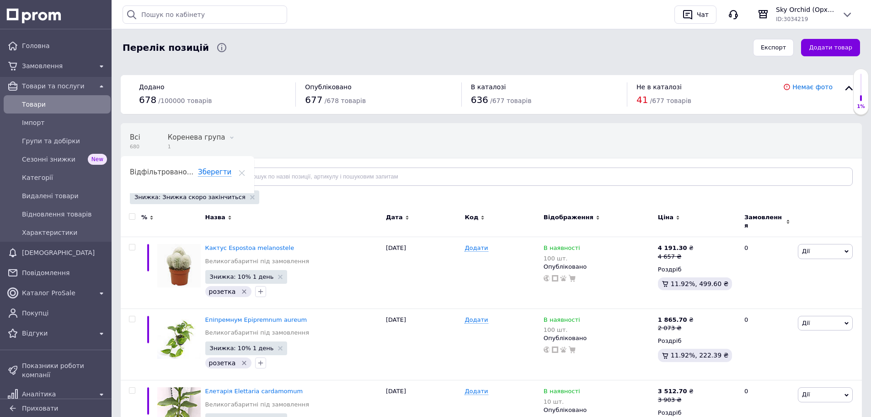
drag, startPoint x: 133, startPoint y: 217, endPoint x: 148, endPoint y: 205, distance: 19.6
click at [133, 217] on input "checkbox" at bounding box center [132, 217] width 6 height 6
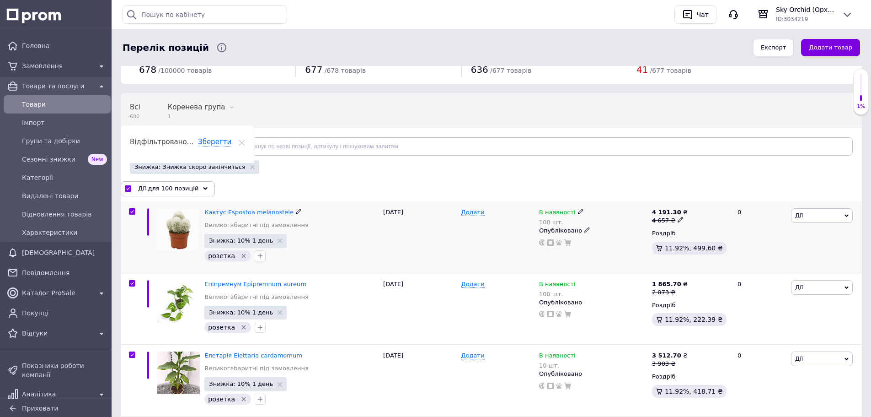
scroll to position [46, 0]
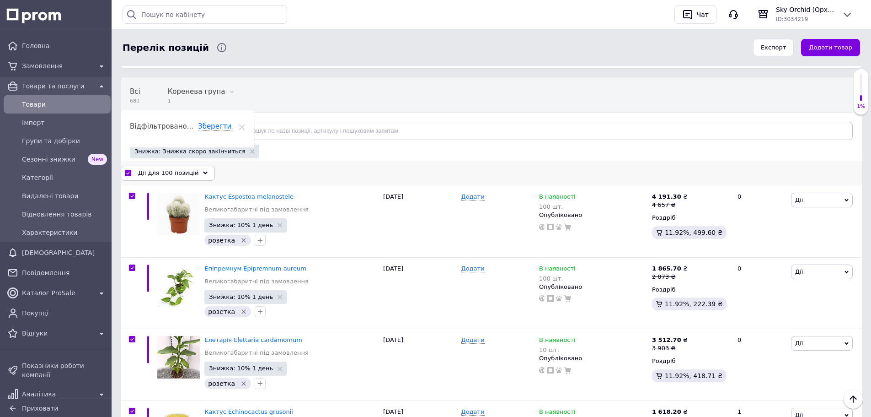
click at [179, 172] on span "Дії для 100 позицій" at bounding box center [168, 173] width 60 height 8
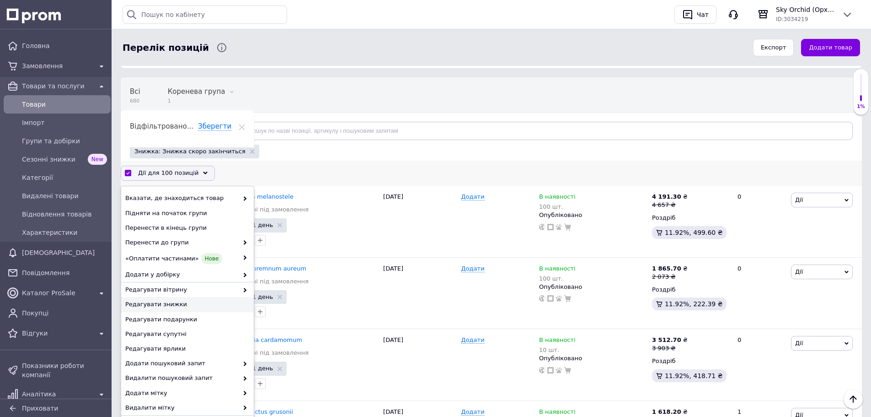
click at [198, 305] on span "Редагувати знижки" at bounding box center [186, 304] width 122 height 8
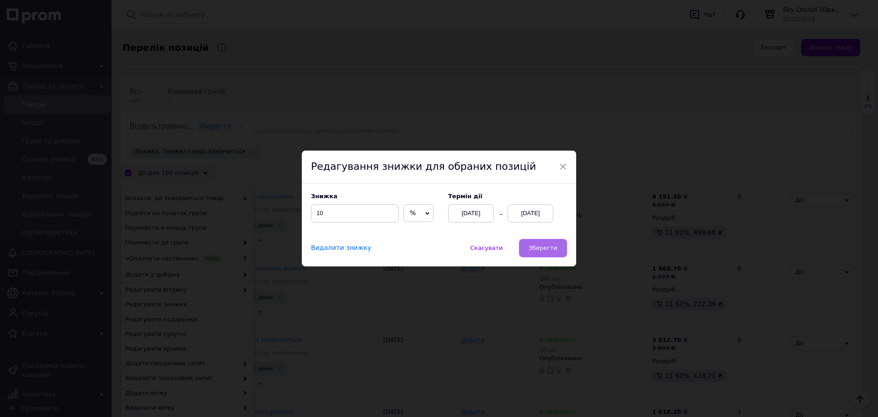
click at [548, 251] on span "Зберегти" at bounding box center [543, 247] width 29 height 7
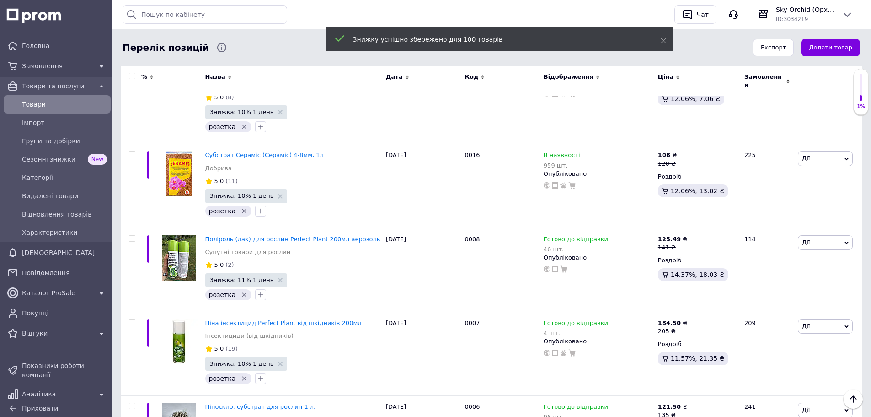
scroll to position [3002, 0]
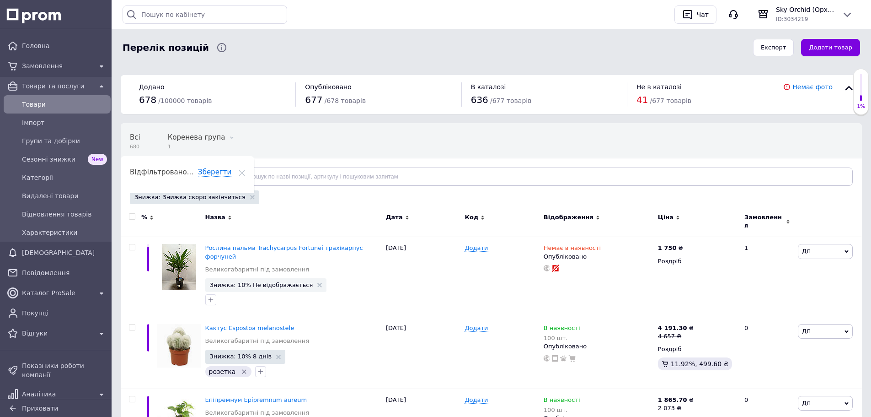
click at [130, 217] on input "checkbox" at bounding box center [132, 217] width 6 height 6
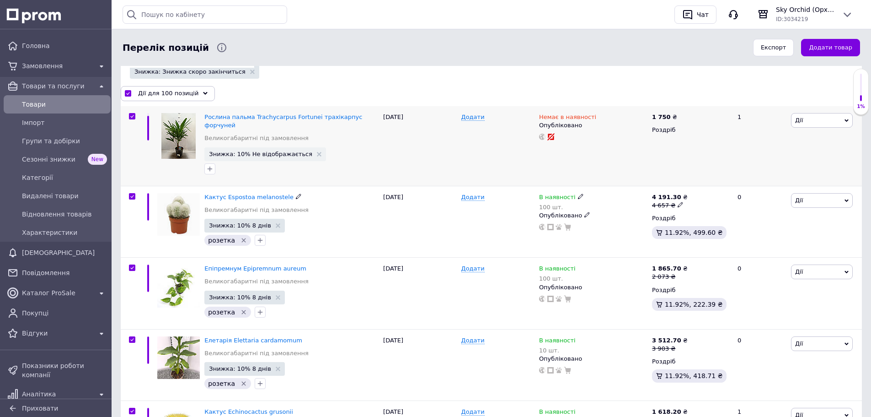
scroll to position [137, 0]
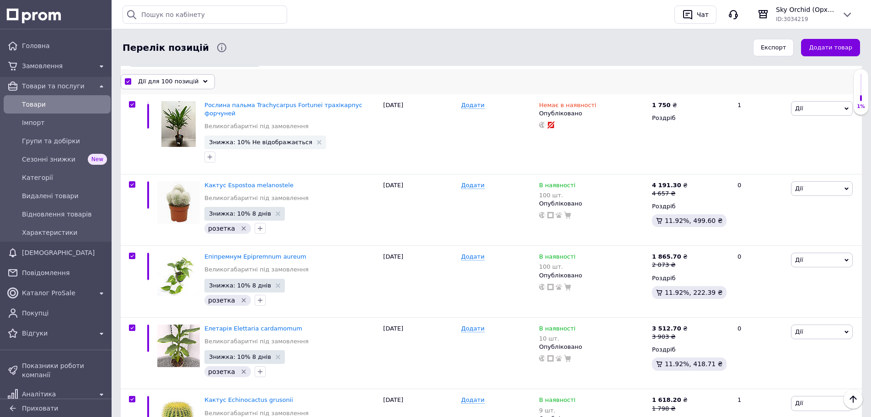
click at [149, 85] on span "Дії для 100 позицій" at bounding box center [168, 81] width 60 height 8
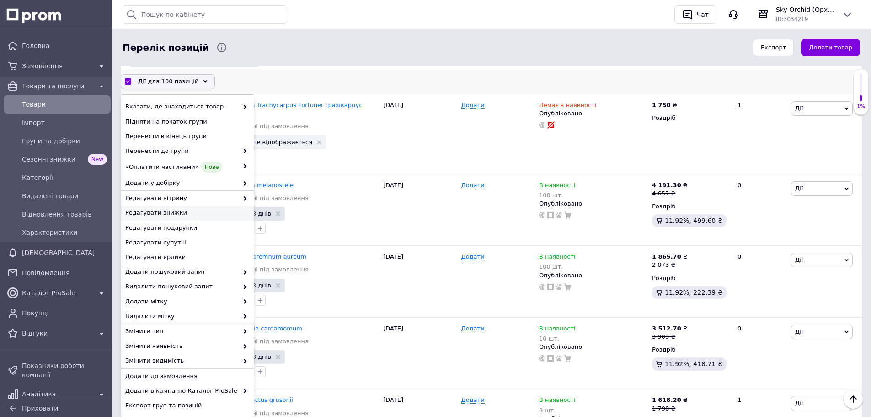
click at [190, 215] on span "Редагувати знижки" at bounding box center [186, 213] width 122 height 8
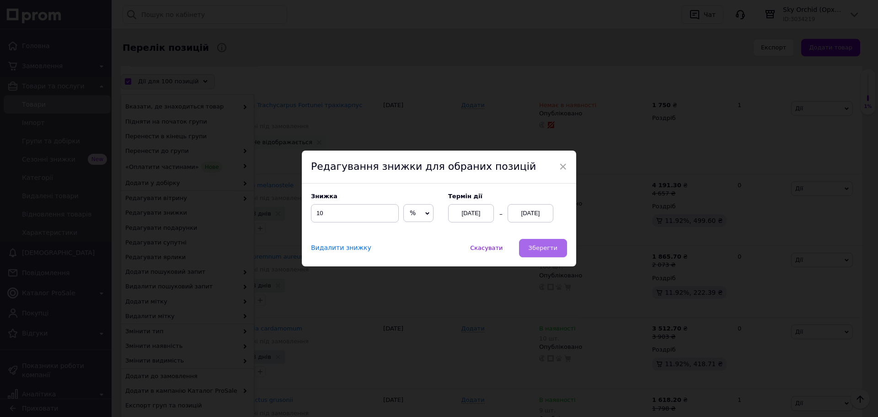
click at [551, 251] on span "Зберегти" at bounding box center [543, 247] width 29 height 7
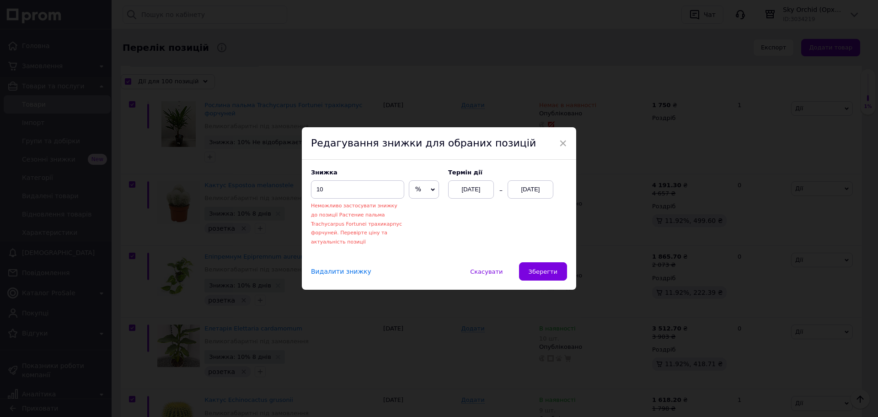
click at [667, 192] on div "× Редагування знижки для обраних позицій Знижка 10 Неможливо застосувати знижку…" at bounding box center [439, 208] width 878 height 417
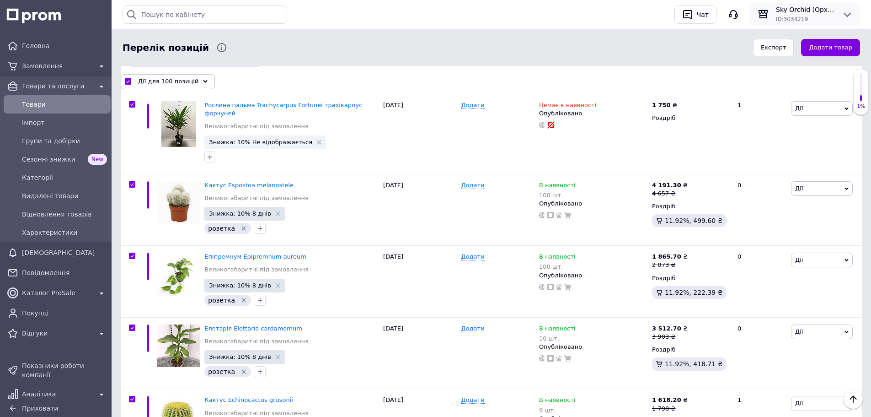
scroll to position [0, 0]
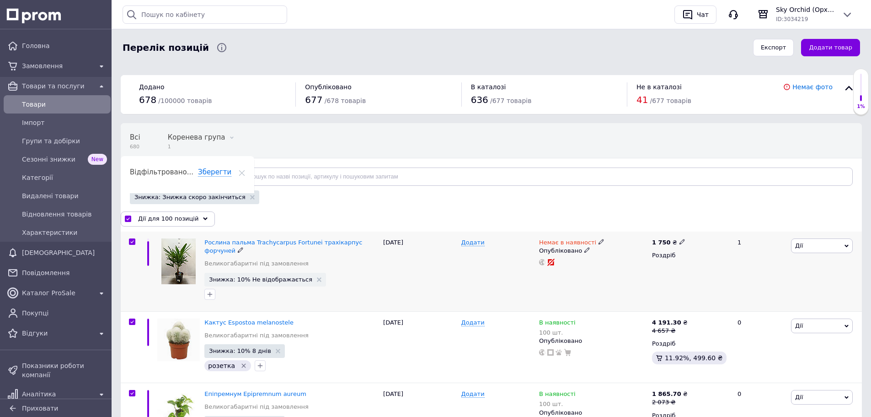
drag, startPoint x: 130, startPoint y: 240, endPoint x: 140, endPoint y: 233, distance: 12.2
click at [131, 240] on input "checkbox" at bounding box center [132, 242] width 6 height 6
click at [148, 223] on div "Дії для 99 позицій" at bounding box center [166, 218] width 91 height 15
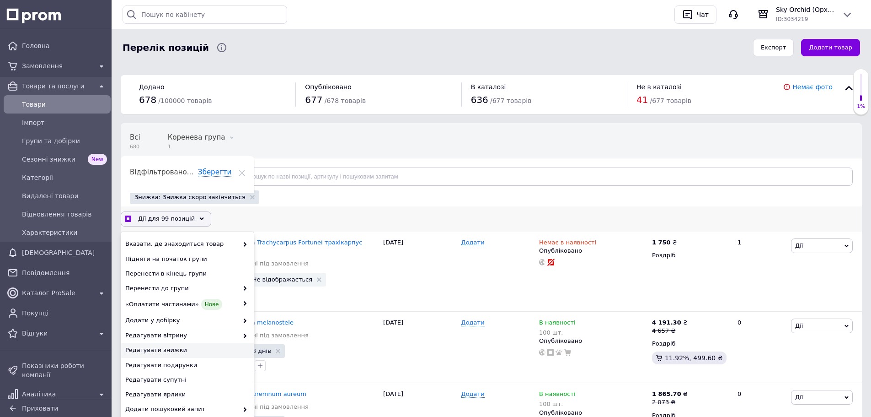
click at [192, 351] on span "Редагувати знижки" at bounding box center [186, 350] width 122 height 8
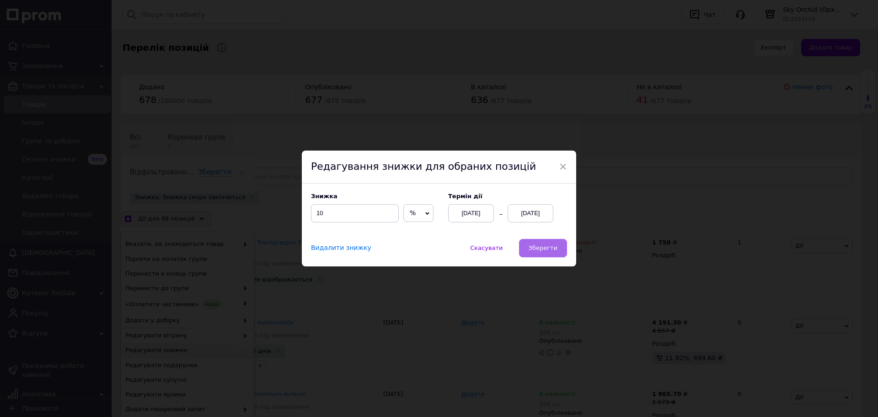
click at [548, 242] on button "Зберегти" at bounding box center [543, 248] width 48 height 18
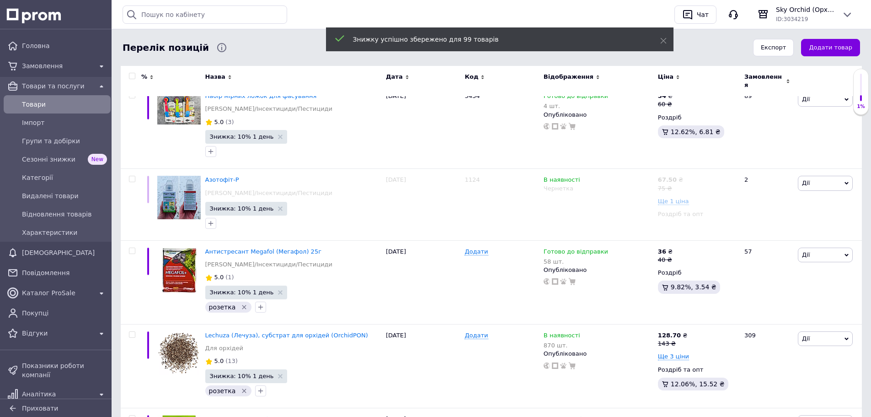
scroll to position [2997, 0]
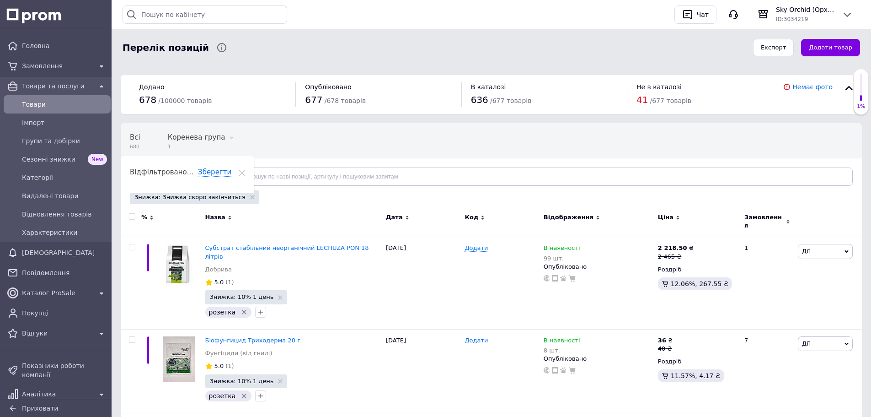
click at [132, 215] on input "checkbox" at bounding box center [132, 217] width 6 height 6
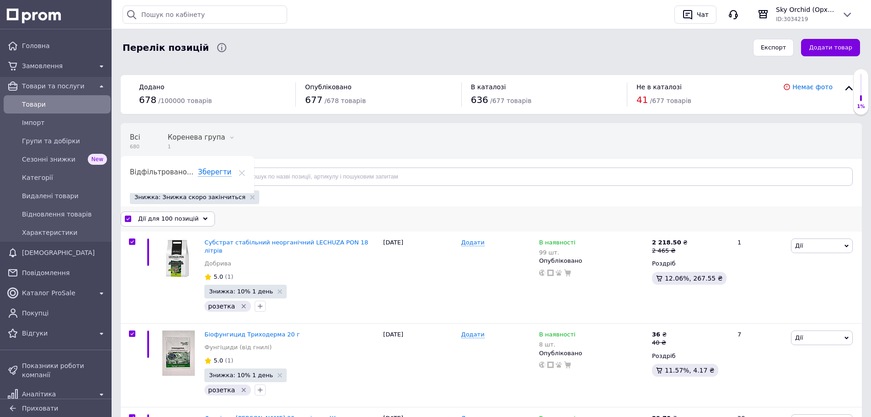
click at [172, 219] on span "Дії для 100 позицій" at bounding box center [168, 218] width 60 height 8
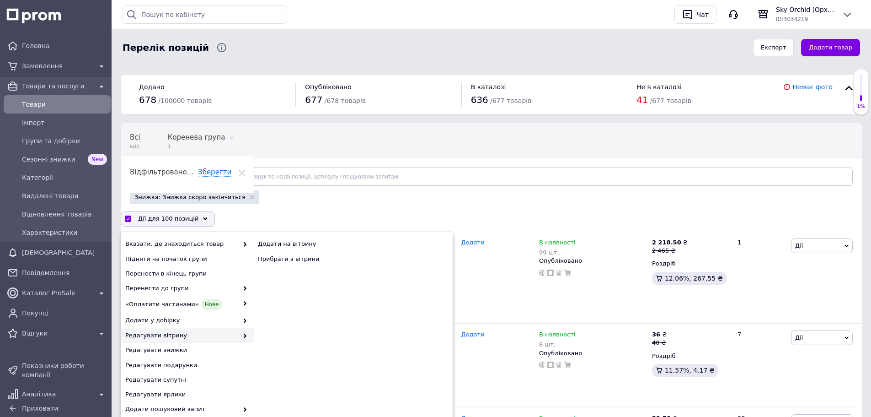
drag, startPoint x: 430, startPoint y: 206, endPoint x: 704, endPoint y: 91, distance: 297.4
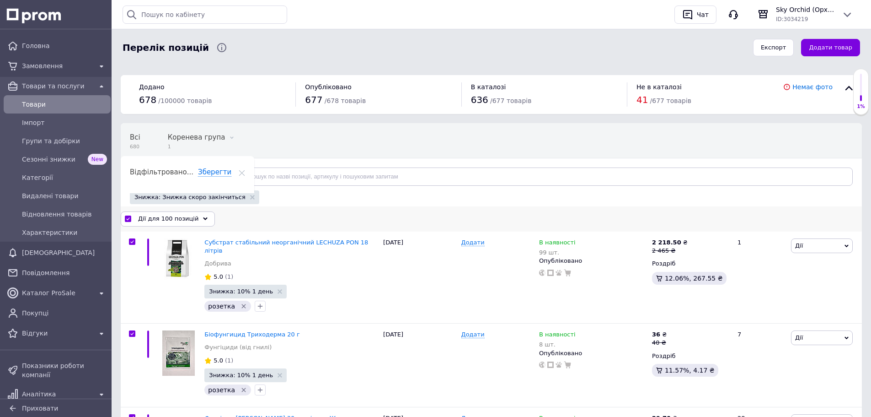
click at [163, 219] on span "Дії для 100 позицій" at bounding box center [168, 218] width 60 height 8
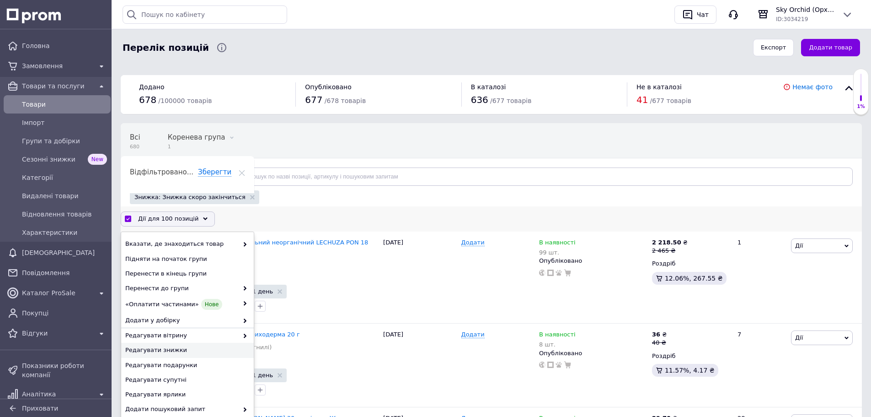
click at [188, 348] on span "Редагувати знижки" at bounding box center [186, 350] width 122 height 8
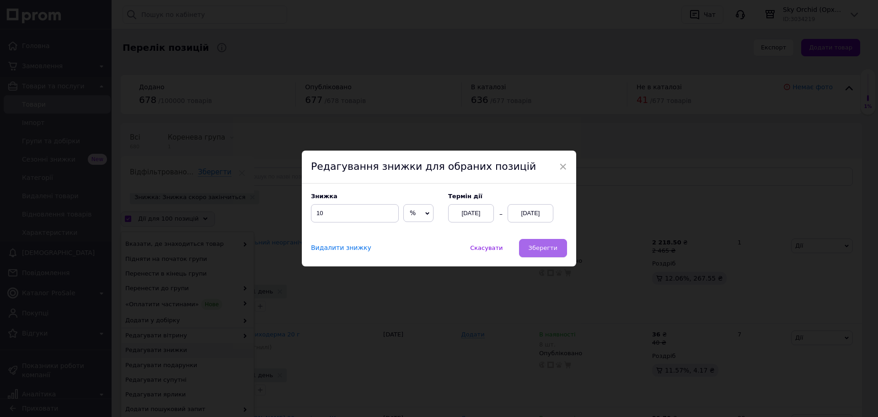
click at [555, 250] on span "Зберегти" at bounding box center [543, 247] width 29 height 7
